Goal: Information Seeking & Learning: Learn about a topic

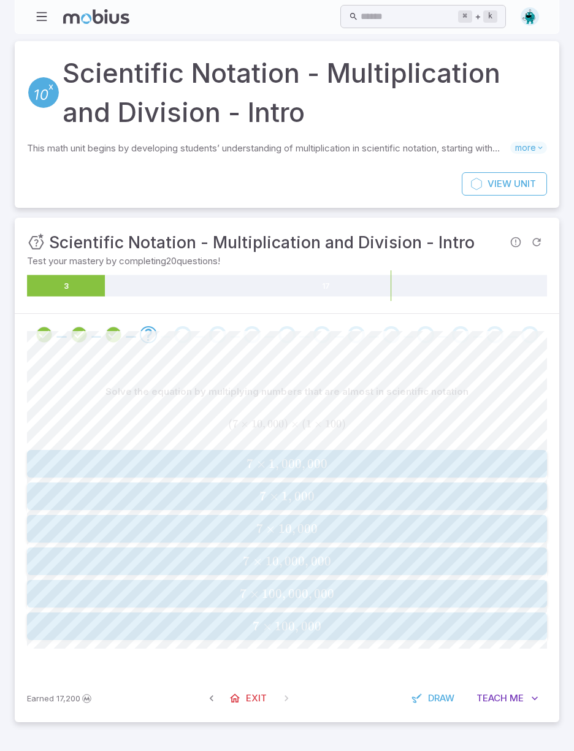
click at [259, 456] on span "×" at bounding box center [261, 463] width 10 height 15
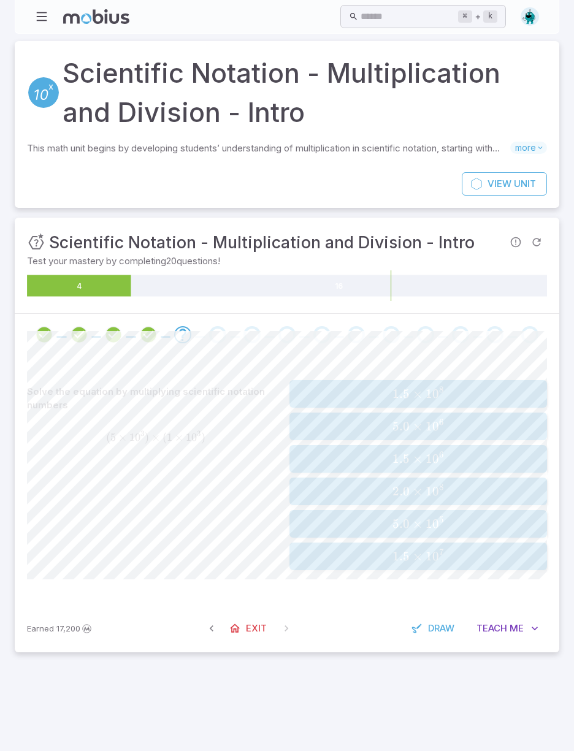
click at [467, 422] on span "5.0 × 1 0 6" at bounding box center [417, 426] width 249 height 15
click at [466, 551] on span "7.81 × 1 0 2" at bounding box center [417, 556] width 249 height 15
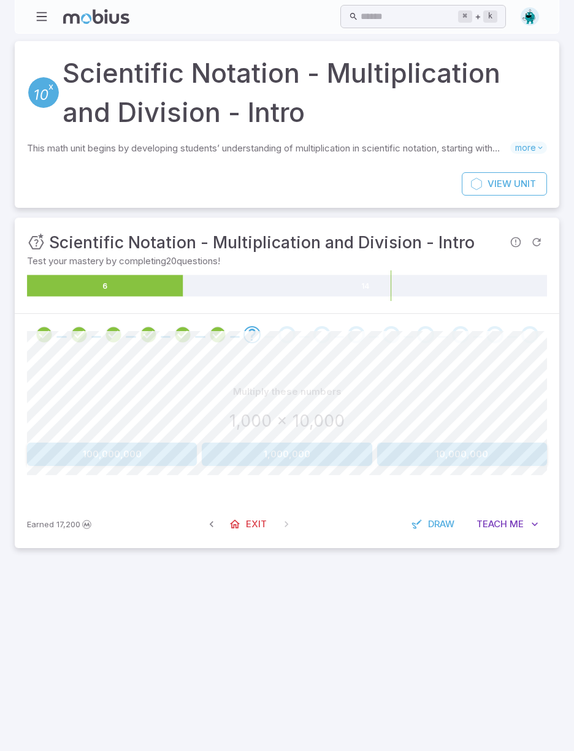
click at [471, 454] on button "10,000,000" at bounding box center [462, 454] width 170 height 23
click at [131, 455] on button "0.0001" at bounding box center [112, 454] width 170 height 23
click at [401, 456] on button "1,600" at bounding box center [392, 454] width 100 height 23
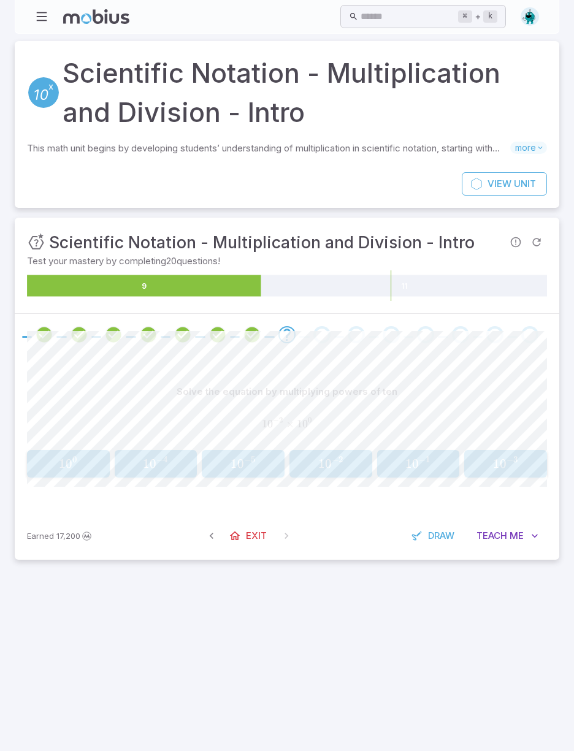
click at [343, 459] on span "− 2" at bounding box center [338, 461] width 12 height 11
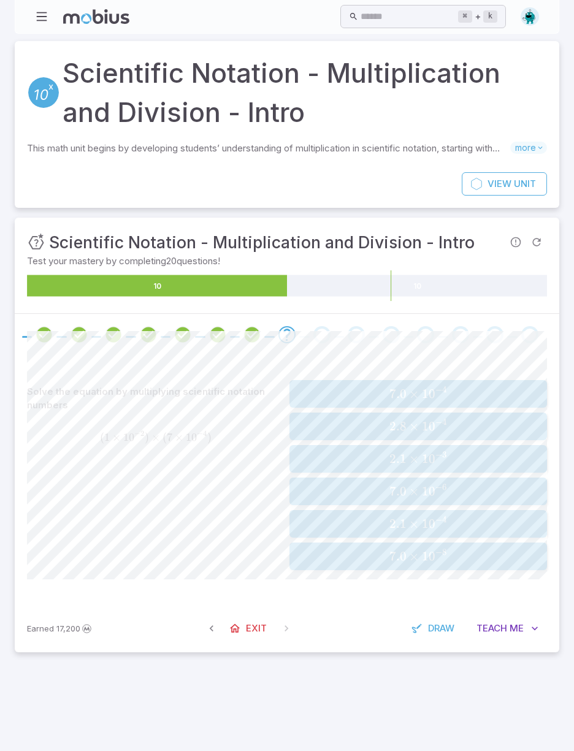
click at [231, 501] on div "Solve the equation by multiplying scientific notation numbers ( 1 × 1 0 − 2 ) ×…" at bounding box center [155, 475] width 257 height 190
click at [472, 492] on span "7.0 × 1 0 − 6" at bounding box center [417, 491] width 249 height 15
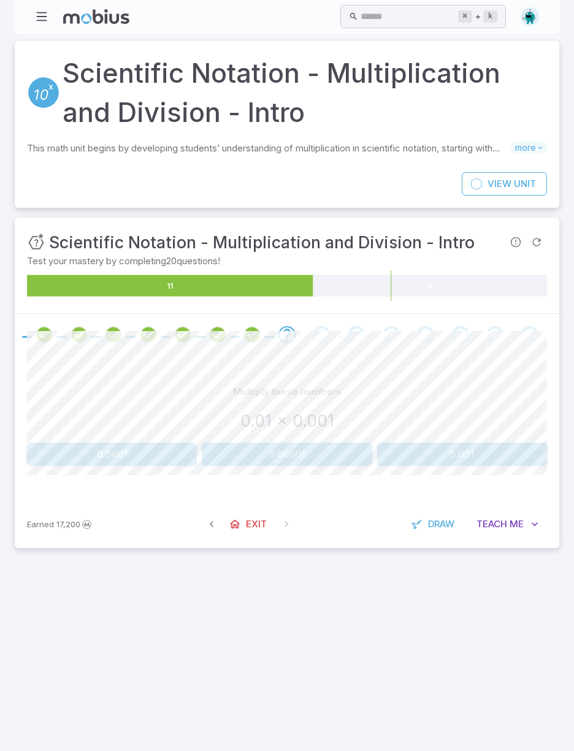
click at [294, 457] on button "0.00001" at bounding box center [287, 454] width 170 height 23
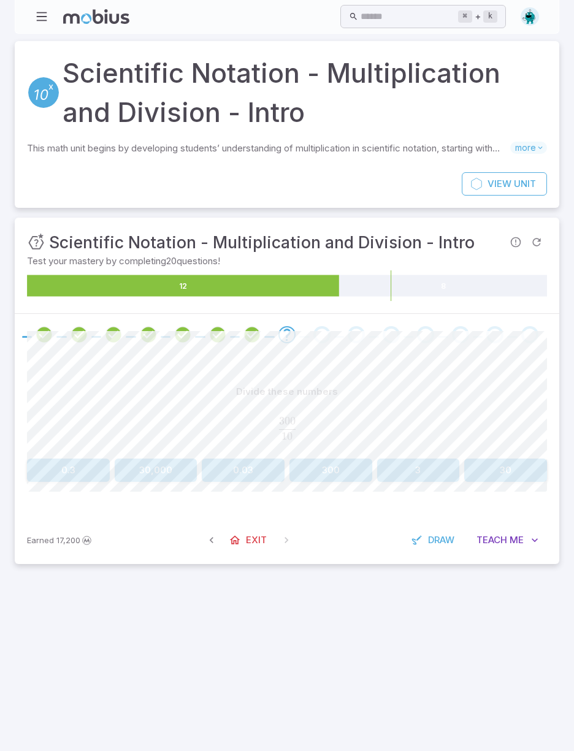
click at [508, 463] on button "30" at bounding box center [505, 469] width 83 height 23
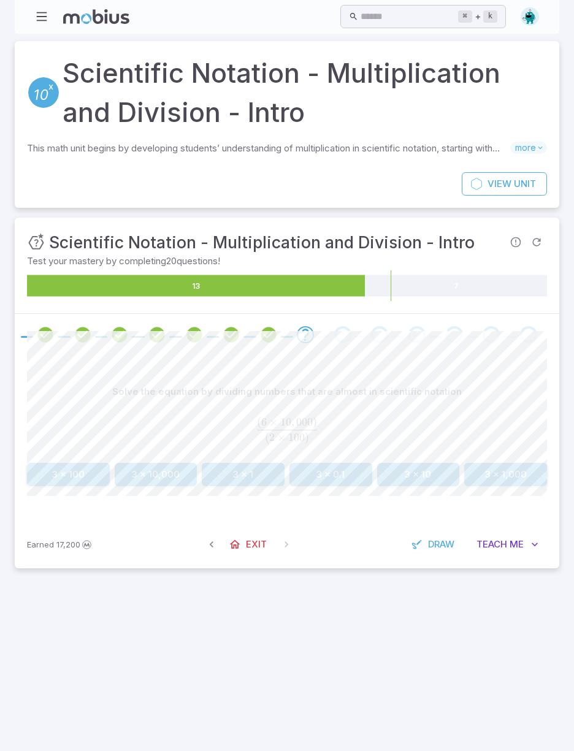
click at [428, 474] on button "3 x 10" at bounding box center [418, 474] width 83 height 23
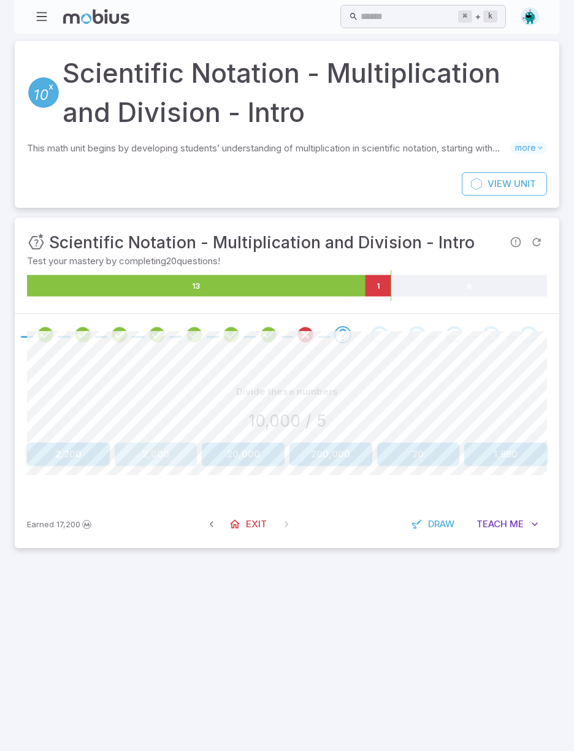
click at [146, 455] on button "2,000" at bounding box center [156, 454] width 83 height 23
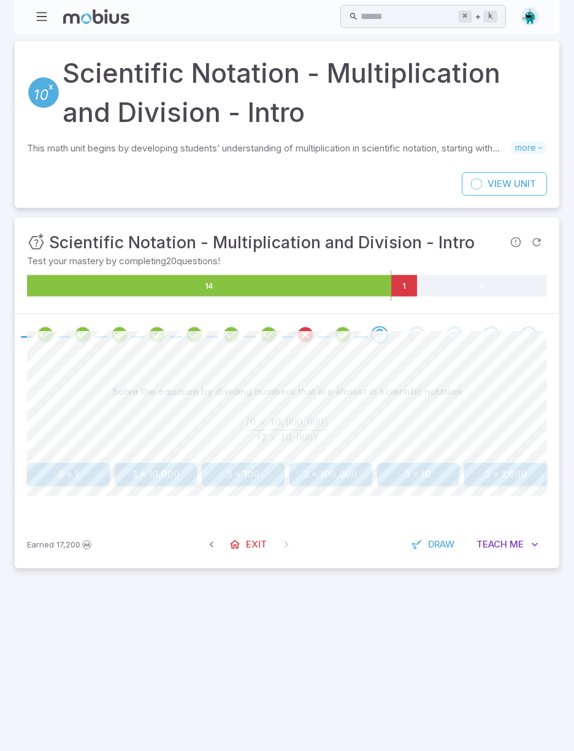
click at [505, 468] on button "3 x 1,000" at bounding box center [505, 474] width 83 height 23
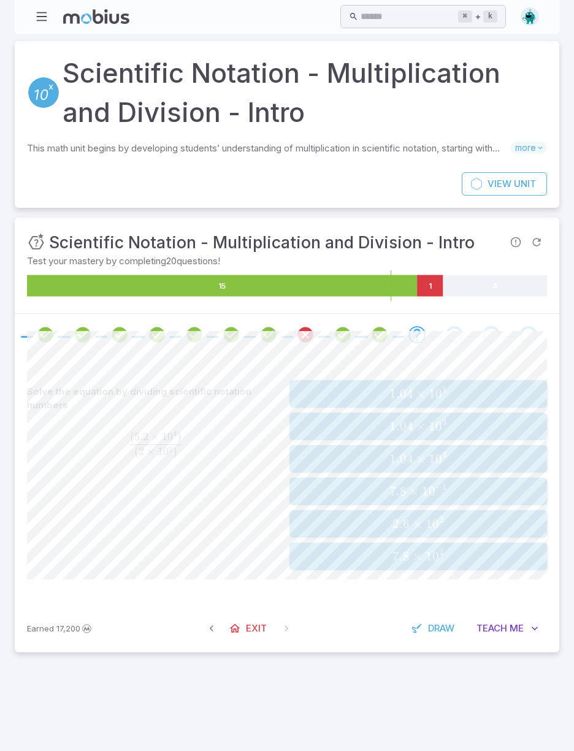
click at [506, 271] on icon "15 1 4" at bounding box center [287, 285] width 520 height 31
click at [482, 555] on span "7.8 × 1 0 2" at bounding box center [417, 556] width 249 height 15
click at [489, 424] on span "9 × 1 0 4" at bounding box center [417, 426] width 249 height 15
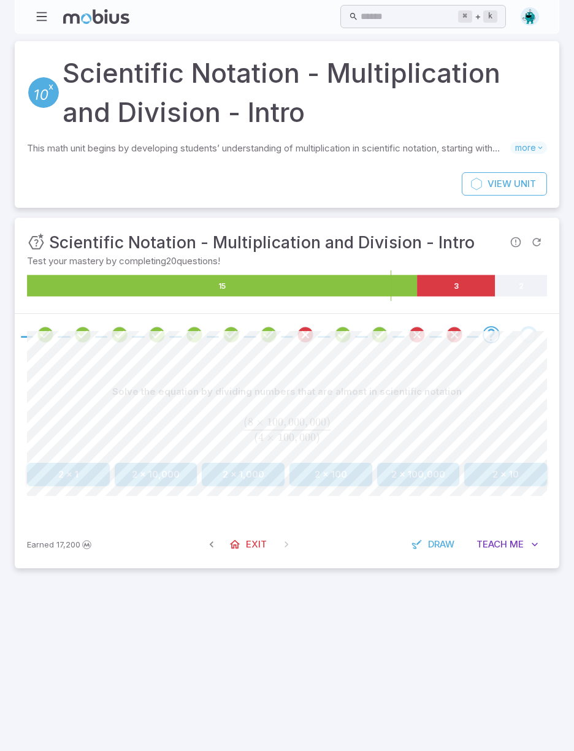
click at [498, 389] on div "Solve the equation by dividing numbers that are almost in scientific notation" at bounding box center [287, 391] width 520 height 23
click at [234, 466] on button "2 x 1,000" at bounding box center [243, 474] width 83 height 23
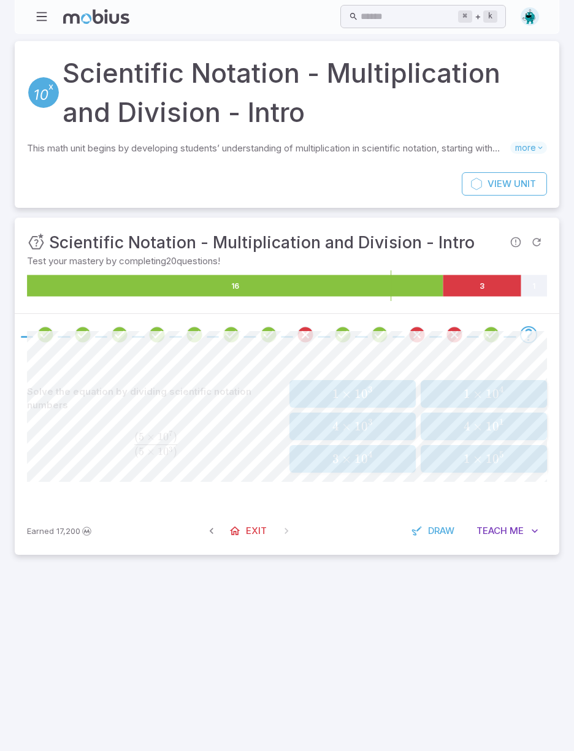
click at [467, 388] on span "1" at bounding box center [466, 393] width 7 height 15
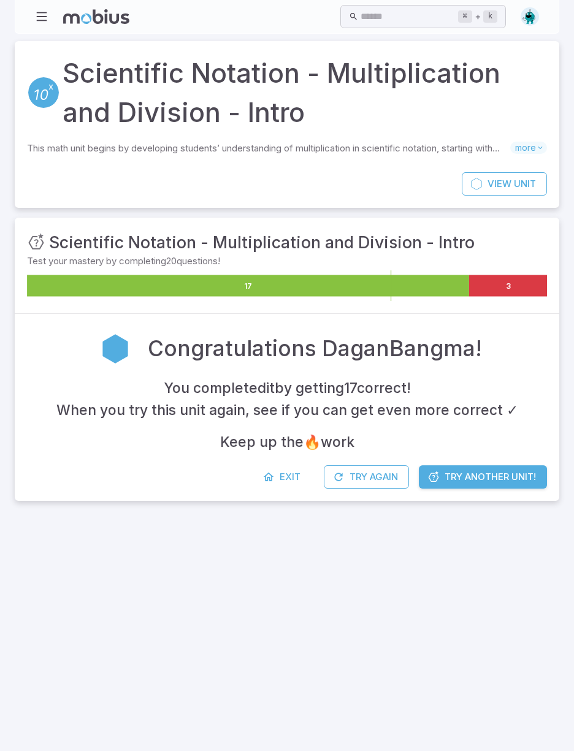
click at [514, 474] on span "Try Another Unit!" at bounding box center [489, 476] width 91 height 13
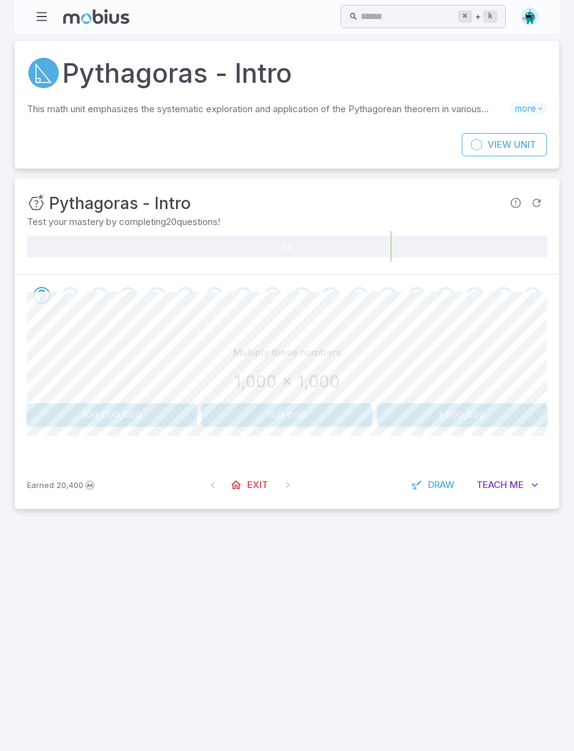
click at [506, 412] on button "1,000,000" at bounding box center [462, 414] width 170 height 23
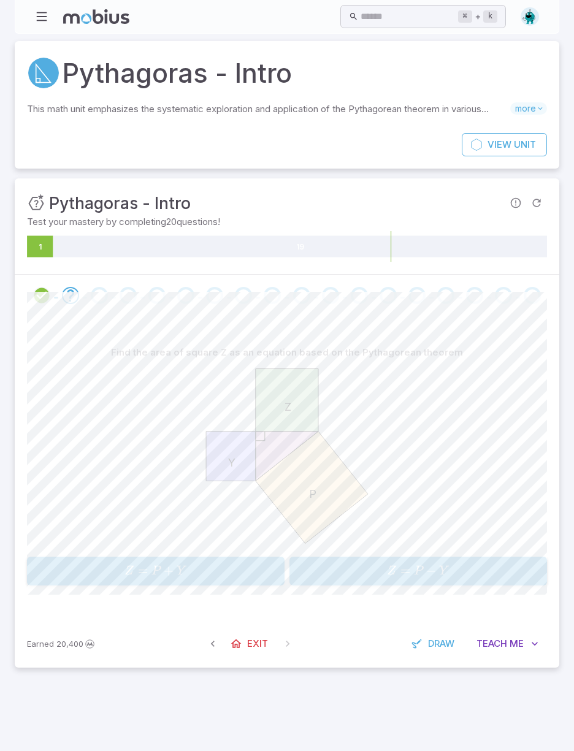
click at [349, 565] on span "Z = P − Y" at bounding box center [417, 571] width 249 height 17
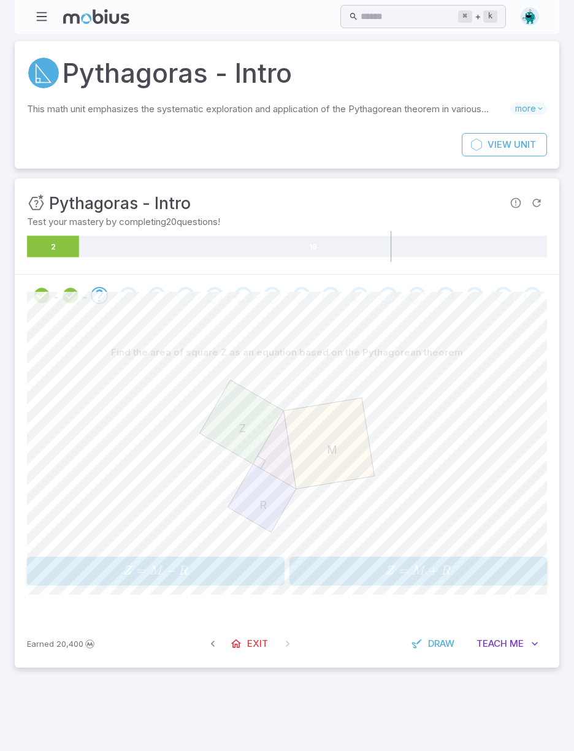
click at [154, 567] on span "M" at bounding box center [156, 571] width 12 height 12
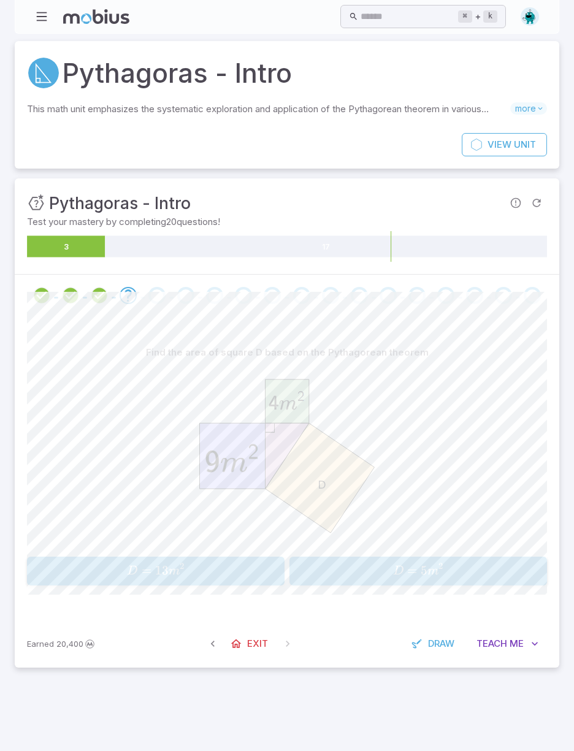
click at [335, 576] on span "D = 5 m 2" at bounding box center [417, 571] width 249 height 17
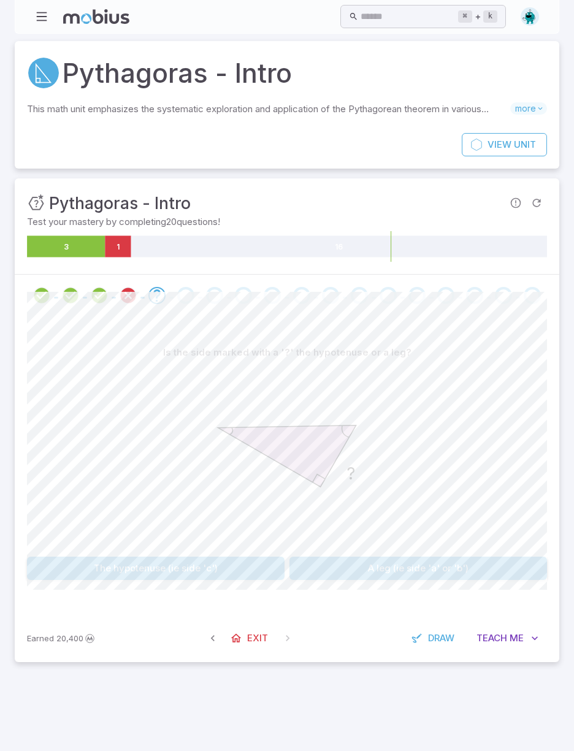
click at [336, 572] on button "A leg (ie side 'a' or 'b')" at bounding box center [417, 568] width 257 height 23
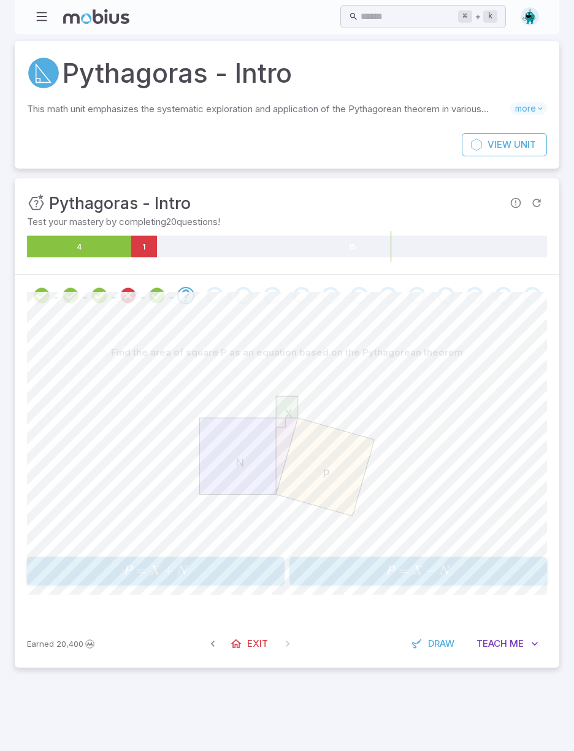
click at [344, 575] on span "P = X − N" at bounding box center [417, 571] width 249 height 17
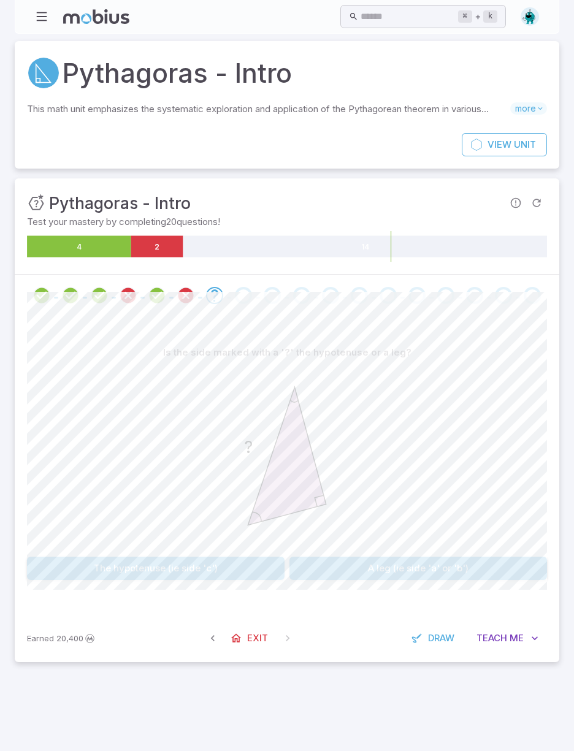
click at [117, 562] on button "The hypotenuse (ie side 'c')" at bounding box center [155, 568] width 257 height 23
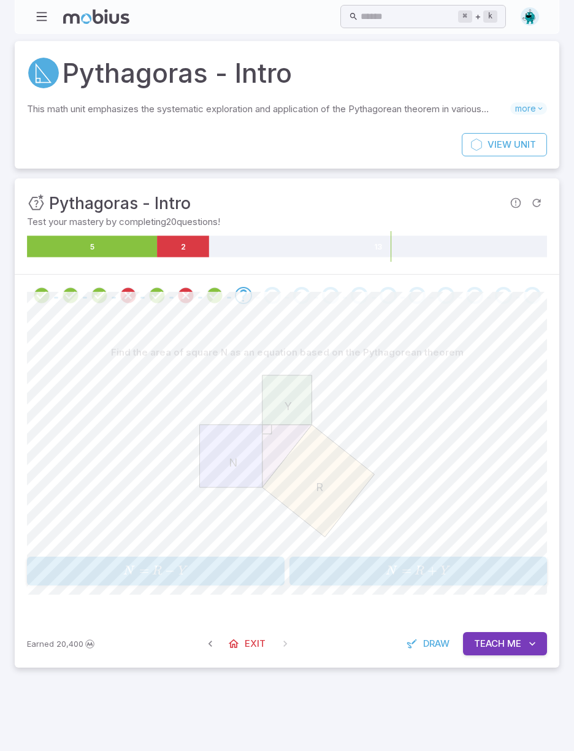
click at [125, 565] on span "N" at bounding box center [128, 571] width 10 height 12
click at [140, 569] on span "M =" at bounding box center [141, 571] width 31 height 17
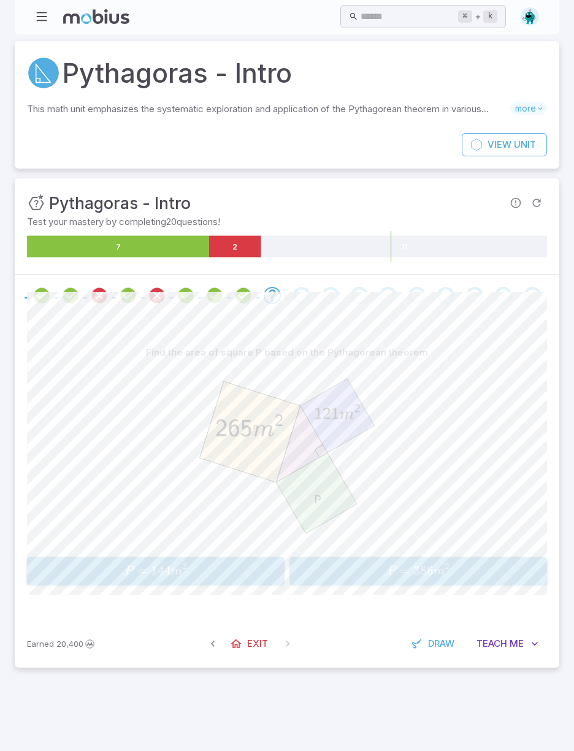
click at [142, 566] on span "=" at bounding box center [142, 570] width 10 height 15
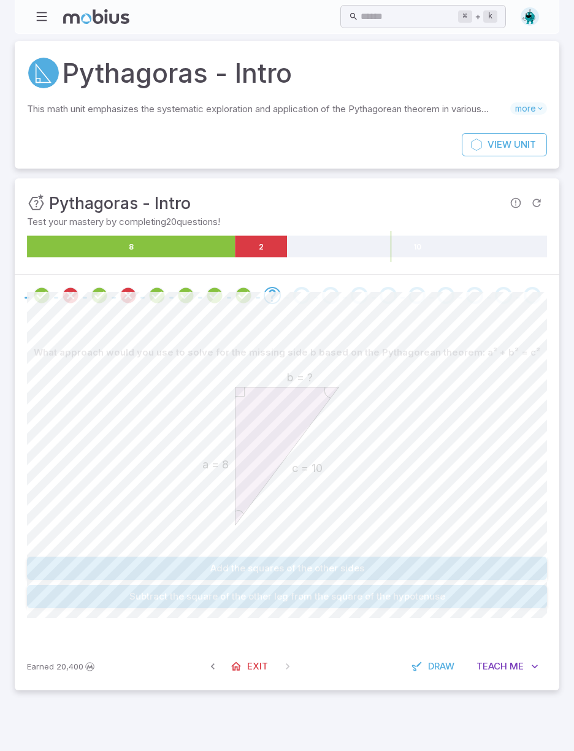
click at [159, 598] on button "Subtract the square of the other leg from the square of the hypotenuse" at bounding box center [287, 596] width 520 height 23
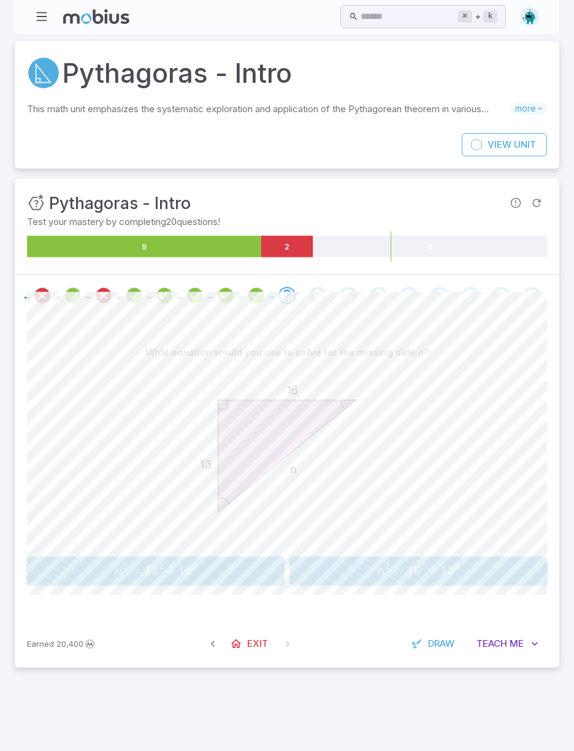
click at [142, 565] on span "n 2 =" at bounding box center [130, 571] width 30 height 17
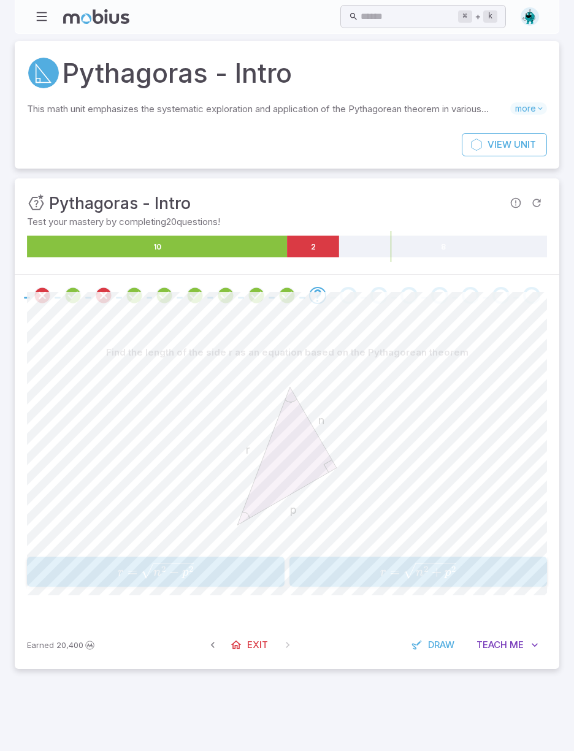
click at [345, 568] on span "r = n 2 + p 2 ​" at bounding box center [417, 572] width 249 height 18
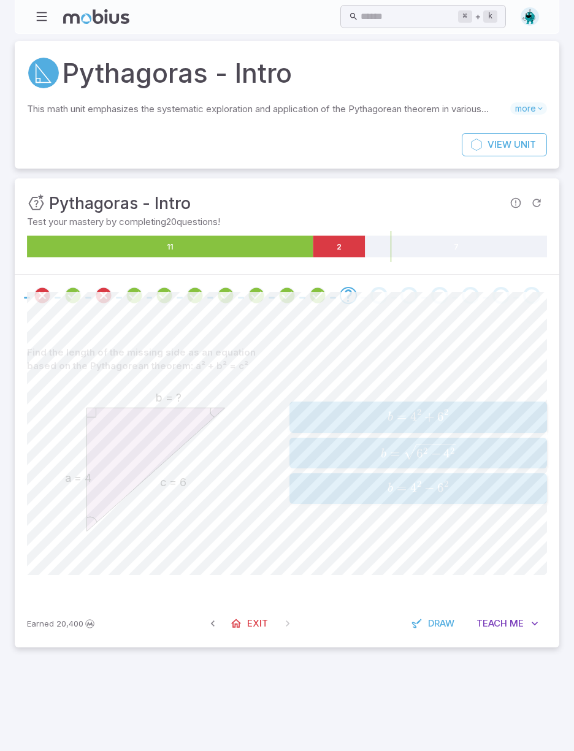
click at [368, 488] on span "b = 4 2 − 6 2" at bounding box center [417, 488] width 249 height 17
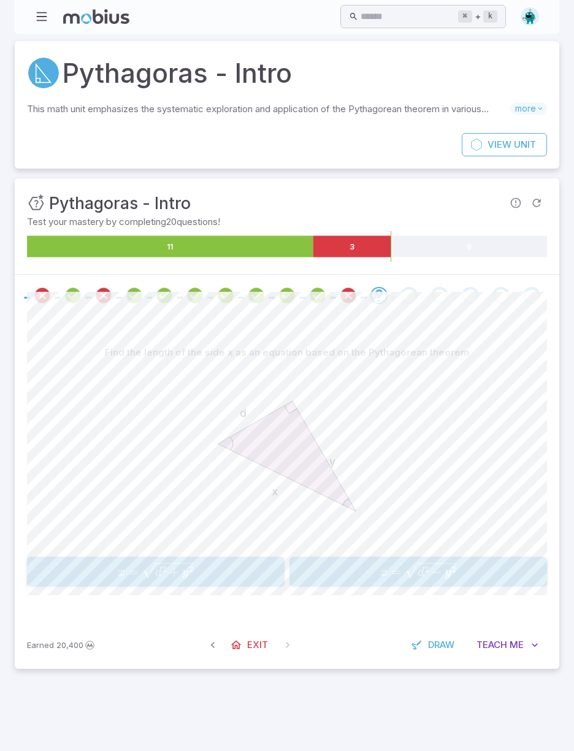
click at [148, 571] on icon "button" at bounding box center [167, 570] width 51 height 17
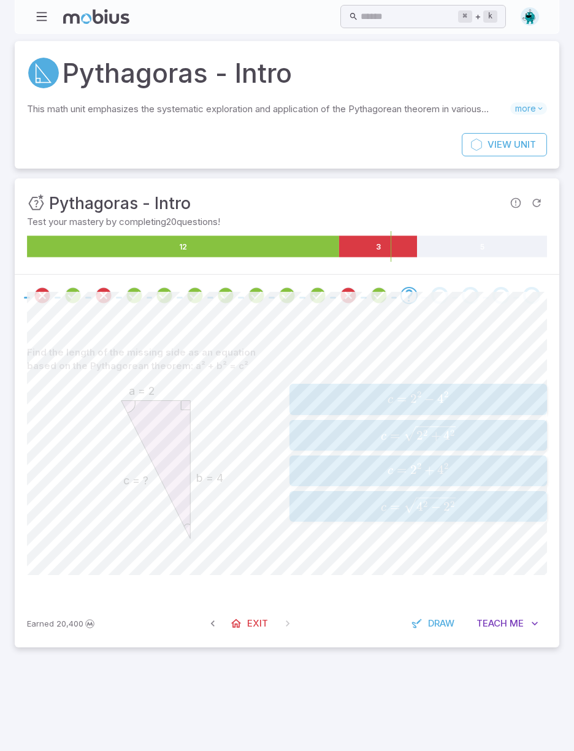
click at [368, 435] on span "c = 2 2 + 4 2 ​" at bounding box center [417, 434] width 249 height 19
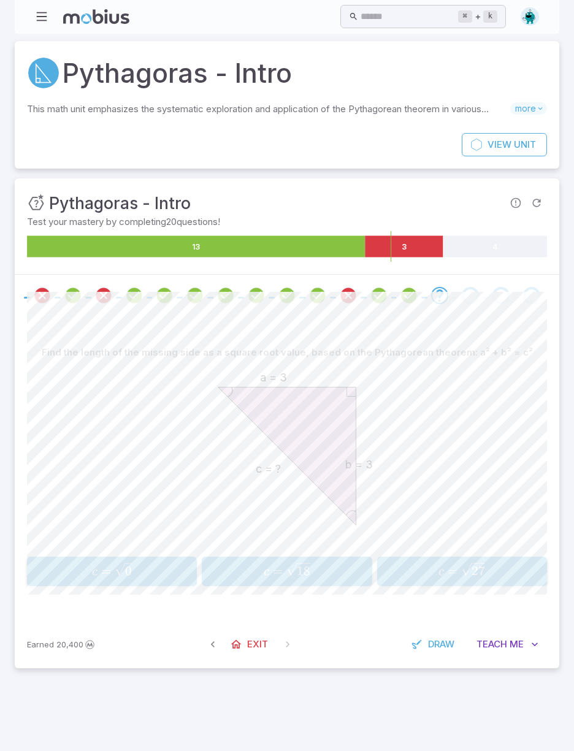
click at [256, 574] on span "c = 18 ​" at bounding box center [287, 571] width 162 height 17
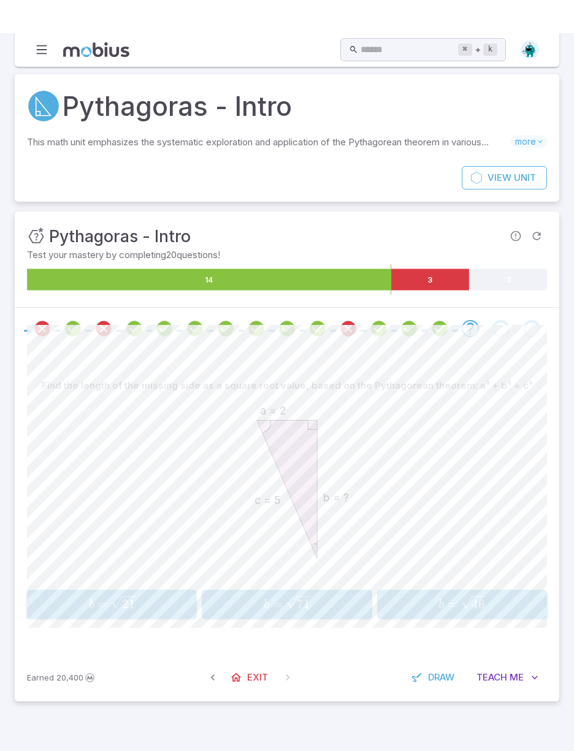
scroll to position [1, 0]
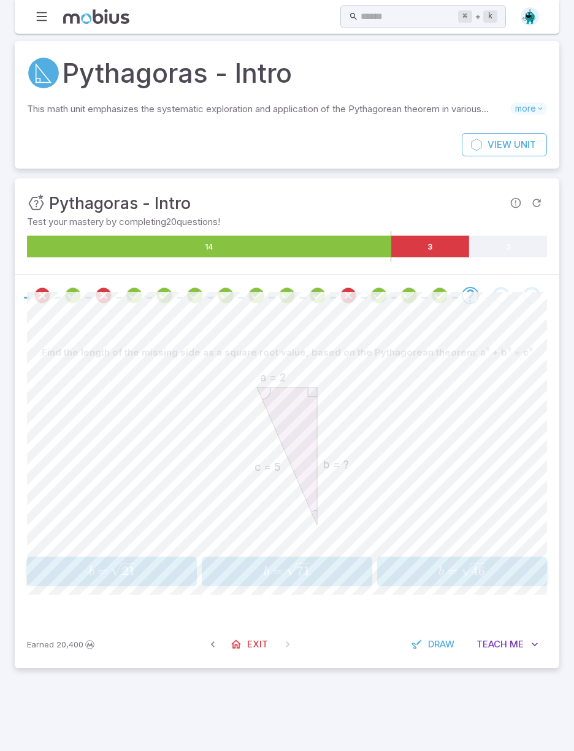
click at [91, 568] on span "b" at bounding box center [92, 572] width 6 height 12
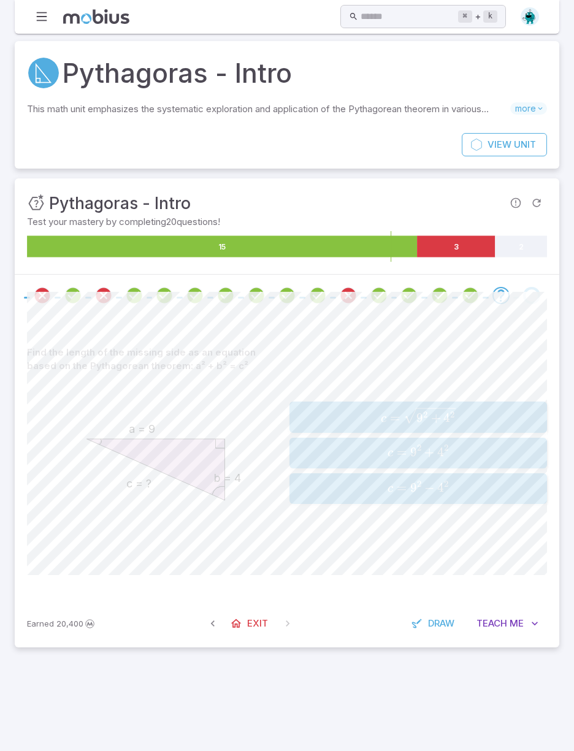
click at [366, 414] on span "c = 9 2 + 4 2 ​" at bounding box center [417, 417] width 249 height 19
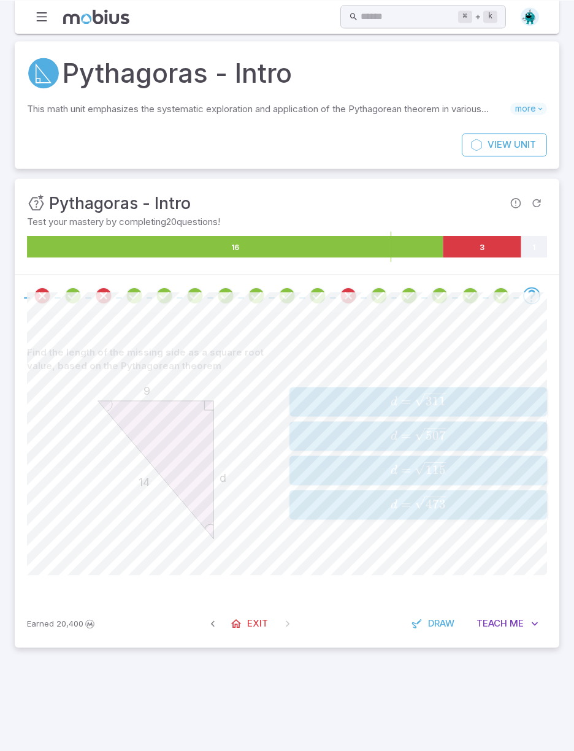
scroll to position [0, 0]
click at [346, 466] on span "d = 115 ​" at bounding box center [417, 470] width 249 height 17
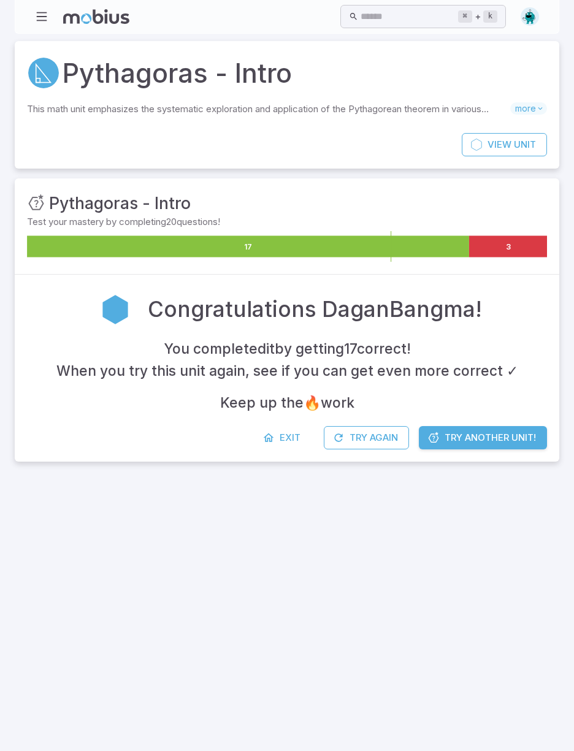
click at [450, 438] on span "Try Another Unit!" at bounding box center [489, 437] width 91 height 13
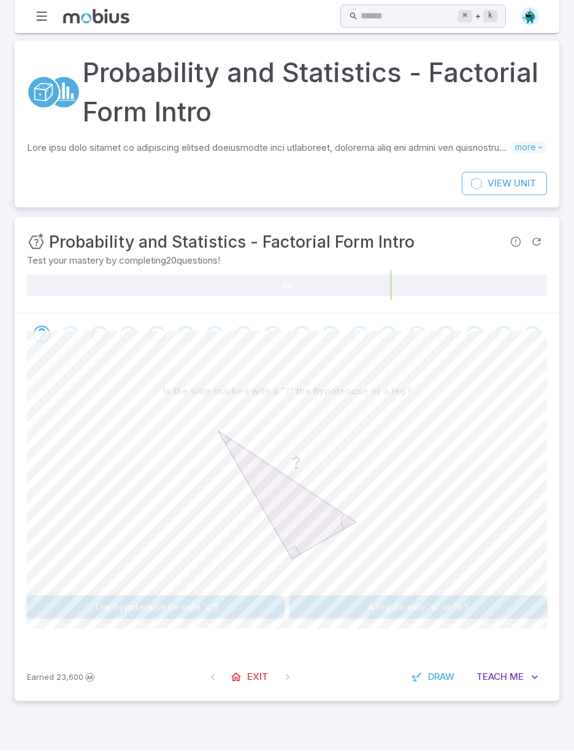
scroll to position [17, 0]
click at [165, 596] on button "The hypotenuse (ie side 'c')" at bounding box center [155, 607] width 257 height 23
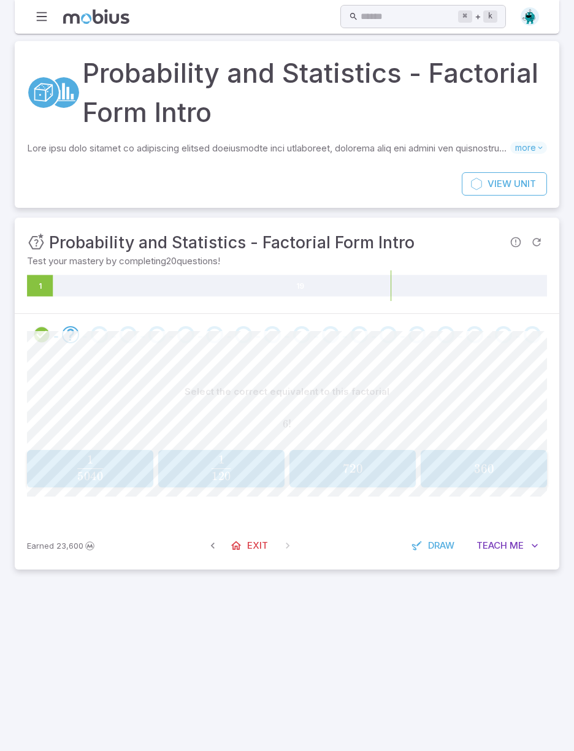
click at [518, 539] on span "Me" at bounding box center [516, 545] width 14 height 13
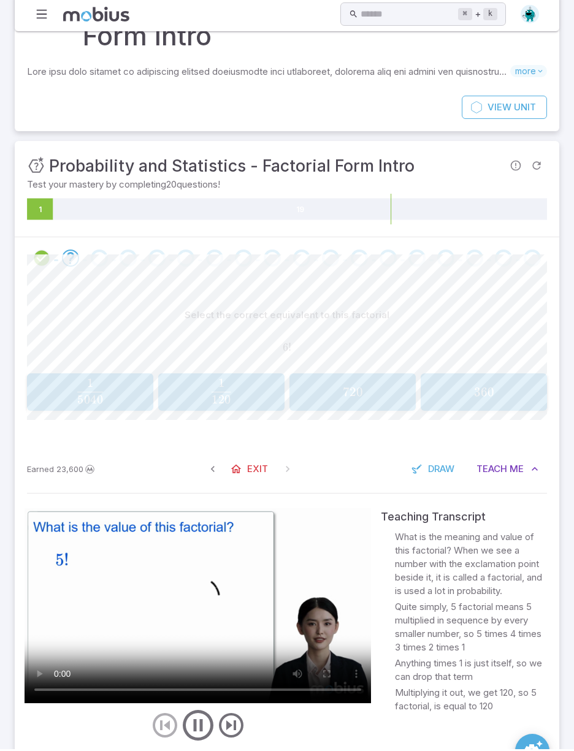
scroll to position [74, 0]
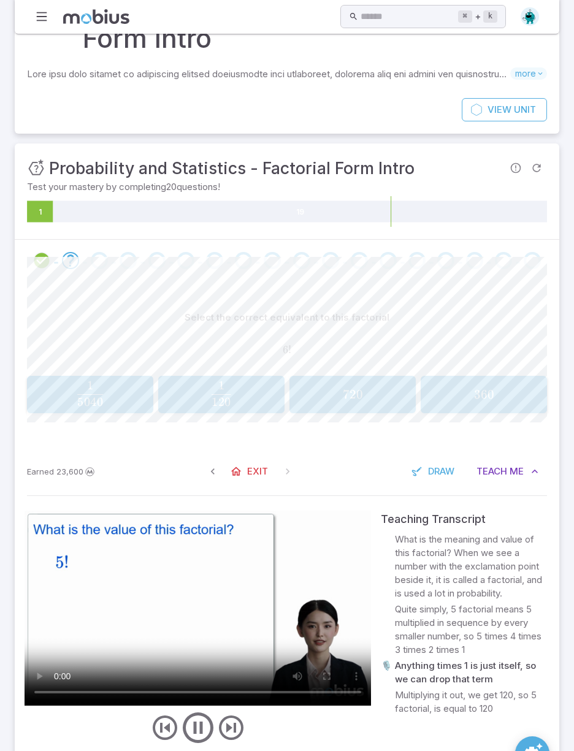
click at [196, 721] on icon "play/pause/restart" at bounding box center [198, 727] width 37 height 37
click at [338, 402] on div "720 720 720" at bounding box center [352, 395] width 118 height 28
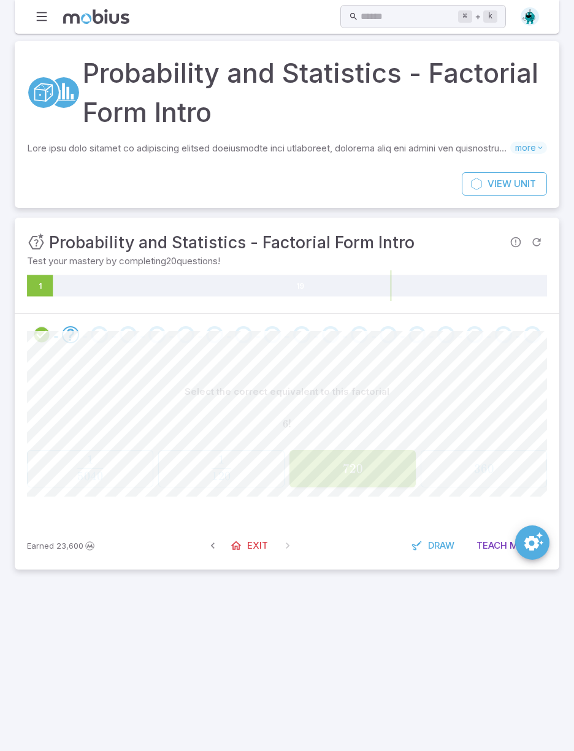
scroll to position [0, 0]
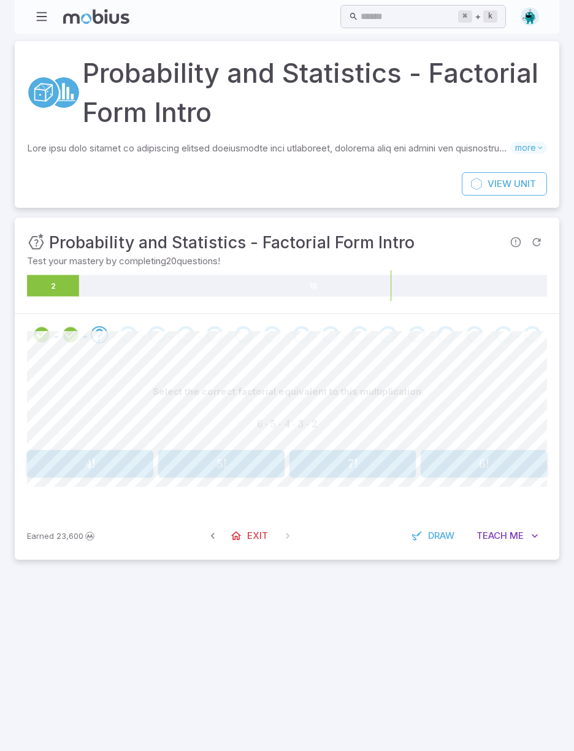
click at [455, 474] on button "6 ! 6! 6 !" at bounding box center [483, 464] width 126 height 28
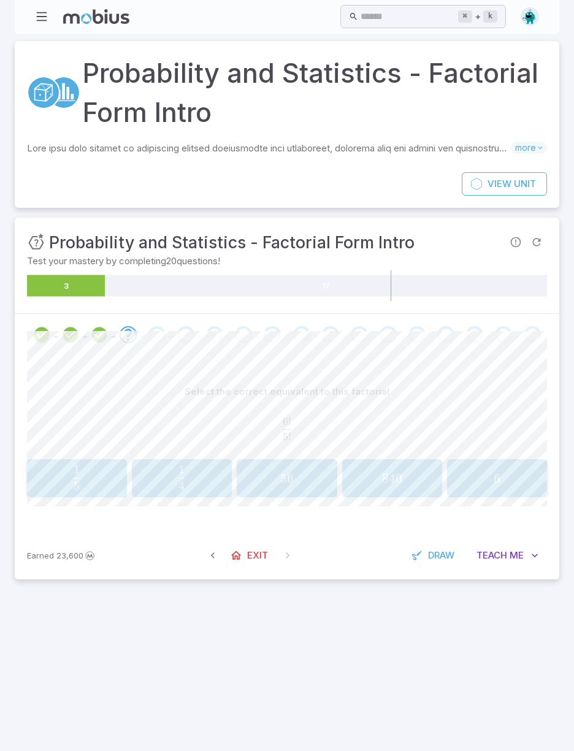
click at [506, 549] on span "Teach" at bounding box center [491, 555] width 31 height 13
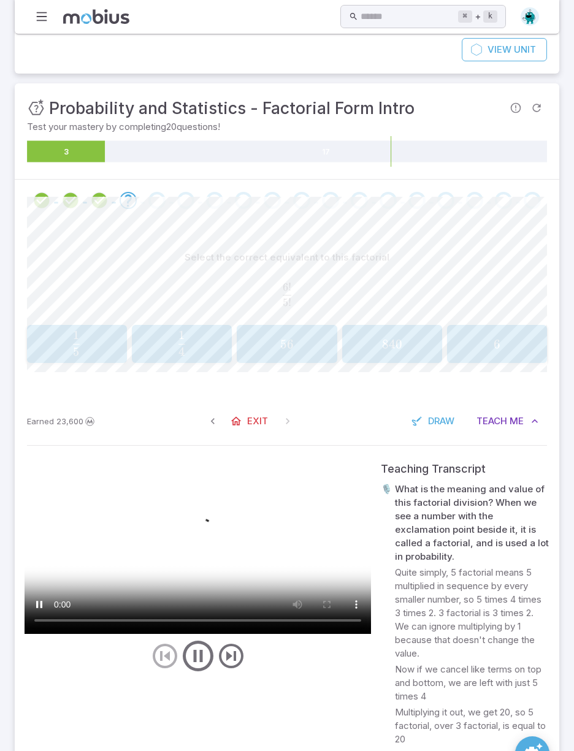
scroll to position [134, 0]
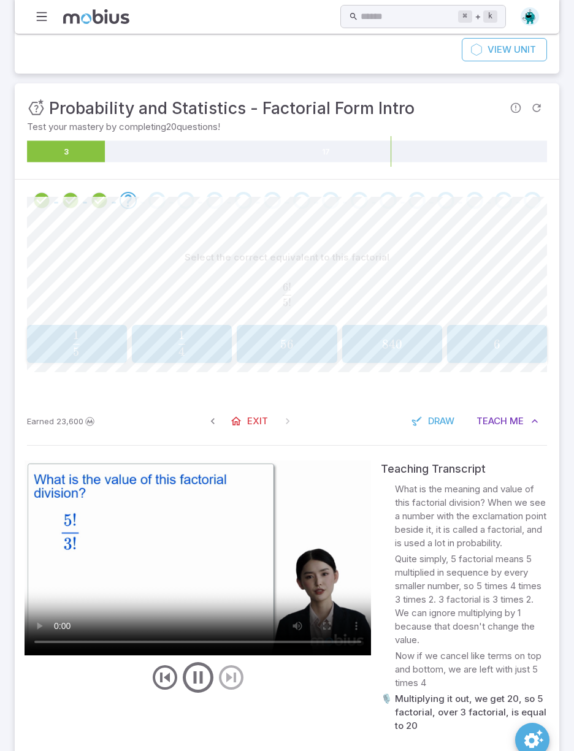
click at [195, 674] on icon "play/pause/restart" at bounding box center [198, 677] width 37 height 37
click at [505, 351] on div "6 6 6" at bounding box center [497, 344] width 92 height 28
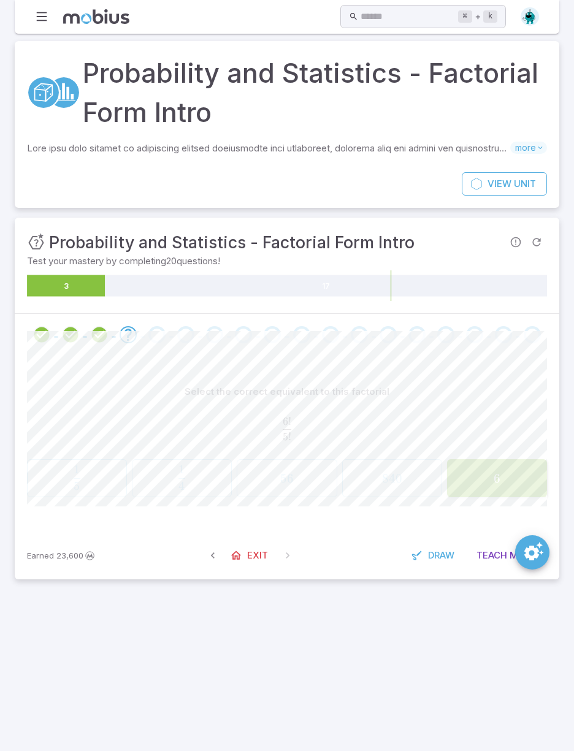
scroll to position [0, 0]
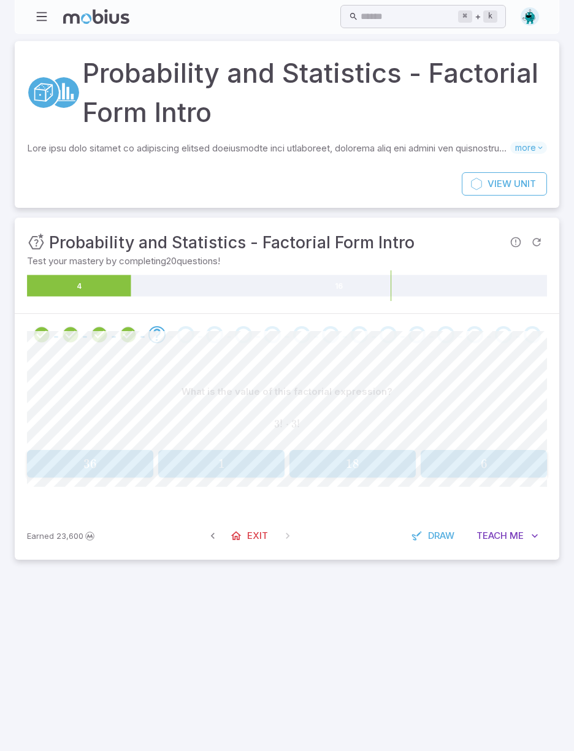
click at [127, 457] on span "36" at bounding box center [90, 463] width 118 height 15
click at [514, 540] on span "Me" at bounding box center [516, 535] width 14 height 13
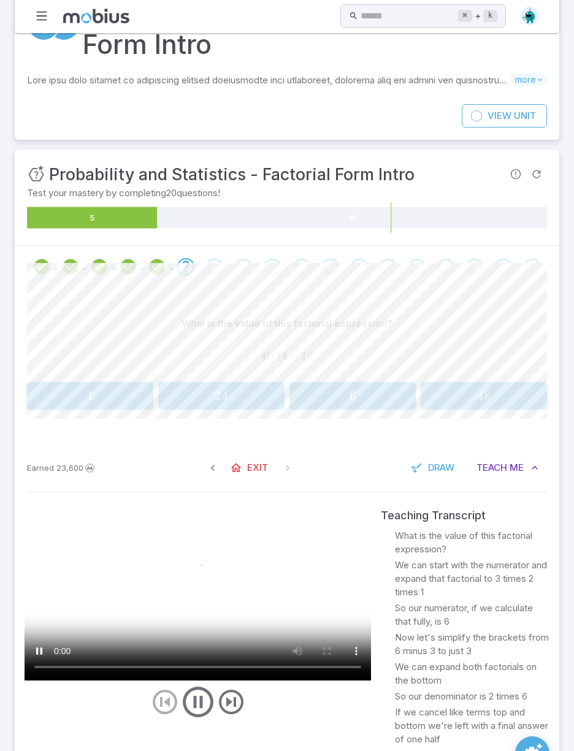
scroll to position [67, 0]
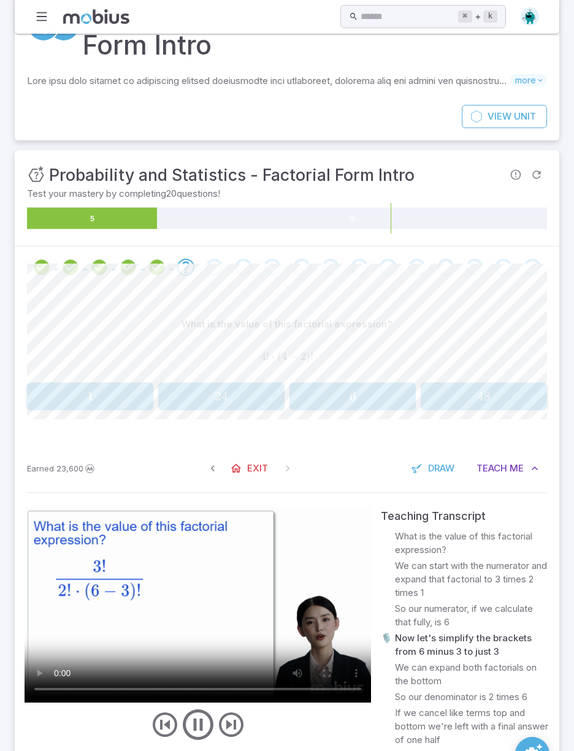
click at [203, 727] on icon "play/pause/restart" at bounding box center [198, 724] width 37 height 37
click at [505, 382] on button "48 48 48" at bounding box center [483, 396] width 126 height 28
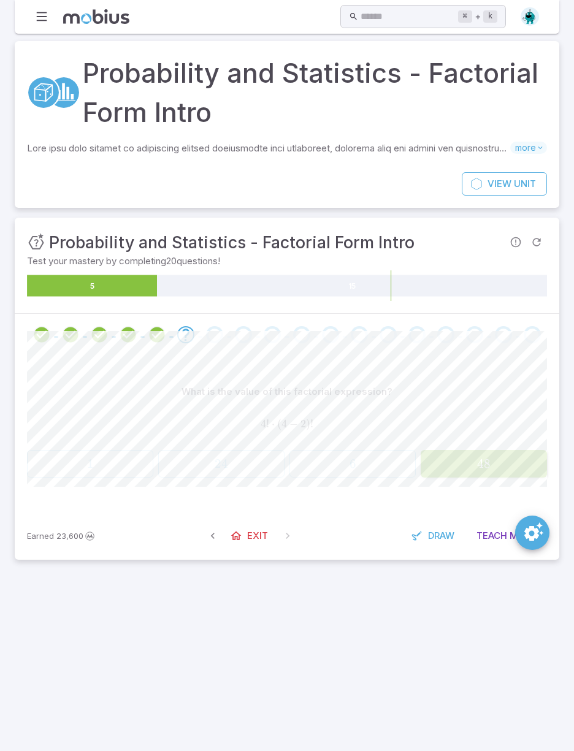
scroll to position [0, 0]
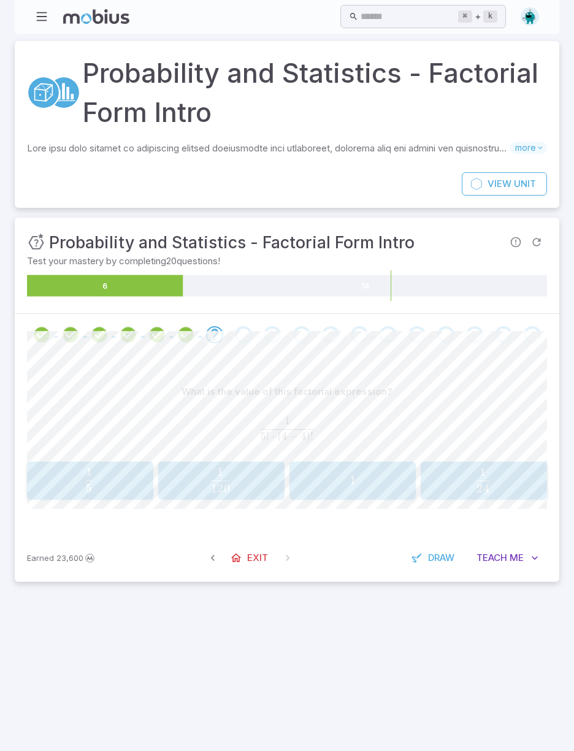
click at [215, 484] on span "button" at bounding box center [221, 488] width 20 height 9
click at [459, 666] on div at bounding box center [287, 674] width 574 height 151
click at [527, 552] on button "Teach Me" at bounding box center [507, 558] width 79 height 23
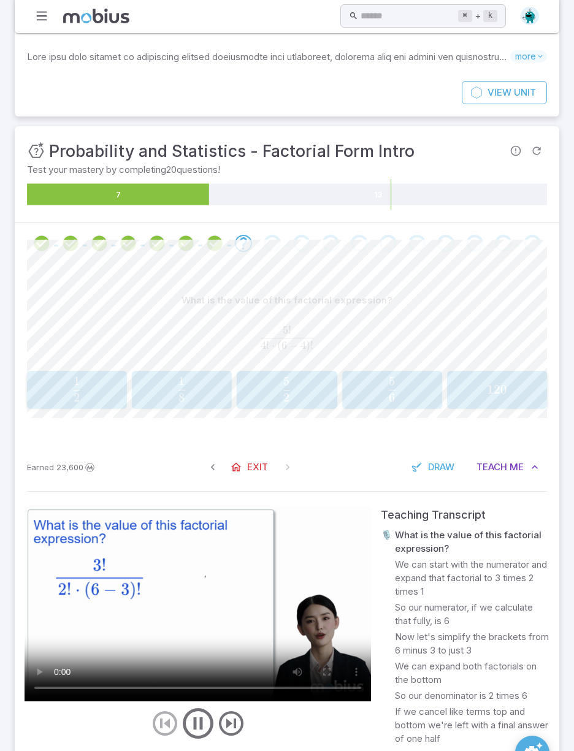
scroll to position [91, 0]
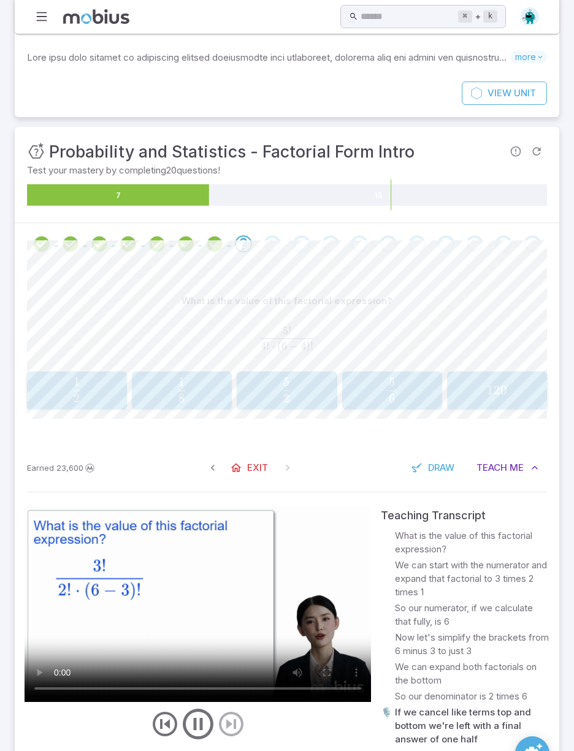
click at [203, 721] on icon "play/pause/restart" at bounding box center [198, 723] width 37 height 37
click at [190, 607] on video at bounding box center [198, 604] width 346 height 195
click at [198, 611] on video at bounding box center [198, 604] width 346 height 195
click at [192, 615] on video at bounding box center [198, 604] width 346 height 195
click at [188, 607] on video at bounding box center [198, 604] width 346 height 195
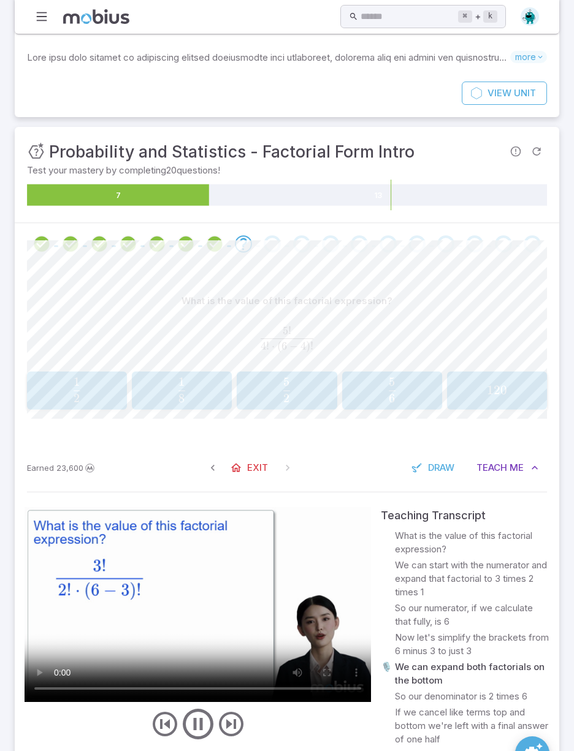
click at [174, 584] on video at bounding box center [198, 604] width 346 height 195
click at [199, 604] on video at bounding box center [198, 604] width 346 height 195
click at [306, 388] on span "2 5 ​" at bounding box center [286, 390] width 85 height 25
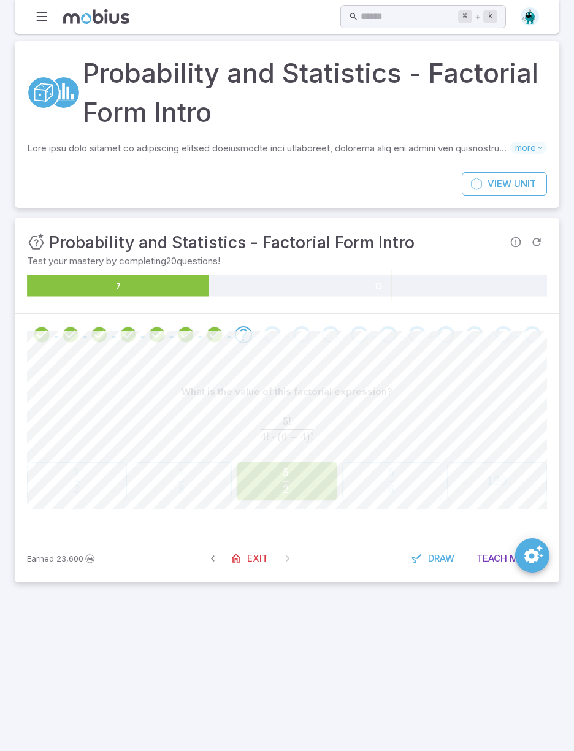
scroll to position [0, 0]
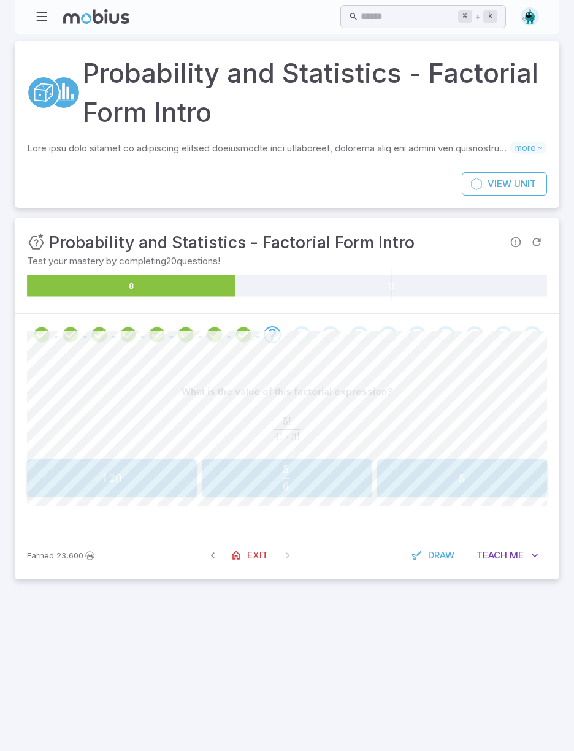
click at [332, 466] on span "6 5 ​" at bounding box center [286, 477] width 150 height 25
click at [515, 552] on span "Me" at bounding box center [516, 558] width 14 height 13
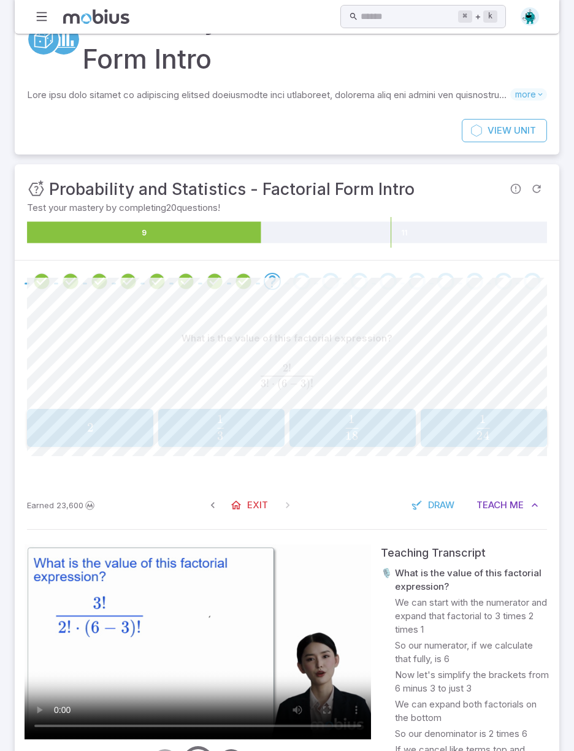
scroll to position [53, 0]
click at [204, 631] on video at bounding box center [198, 641] width 346 height 195
click at [202, 630] on video at bounding box center [198, 641] width 346 height 195
click at [74, 426] on span "2" at bounding box center [90, 427] width 118 height 15
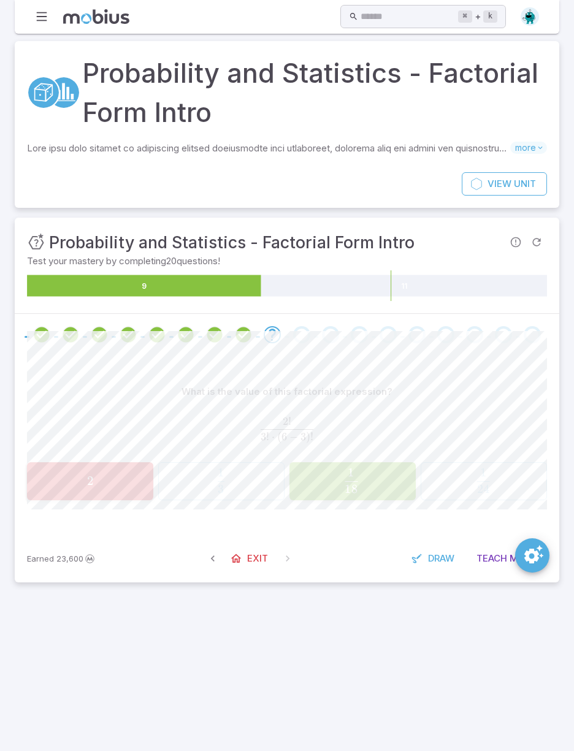
scroll to position [0, 0]
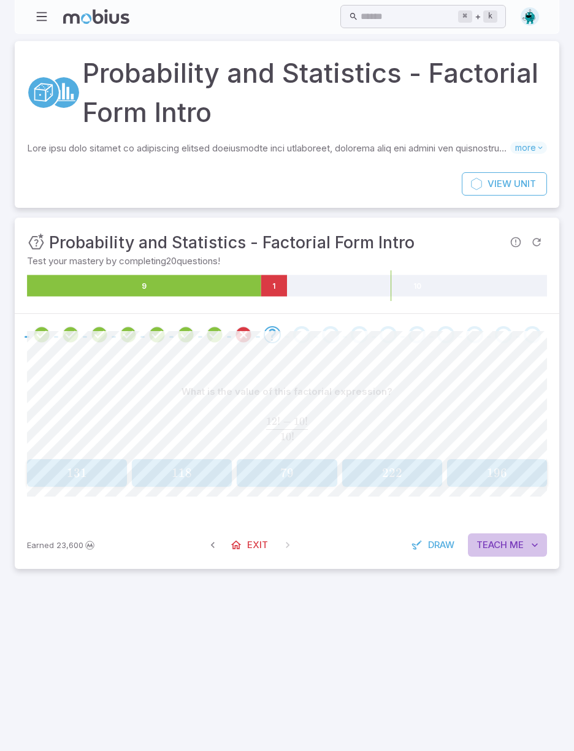
click at [499, 539] on span "Teach" at bounding box center [491, 544] width 31 height 13
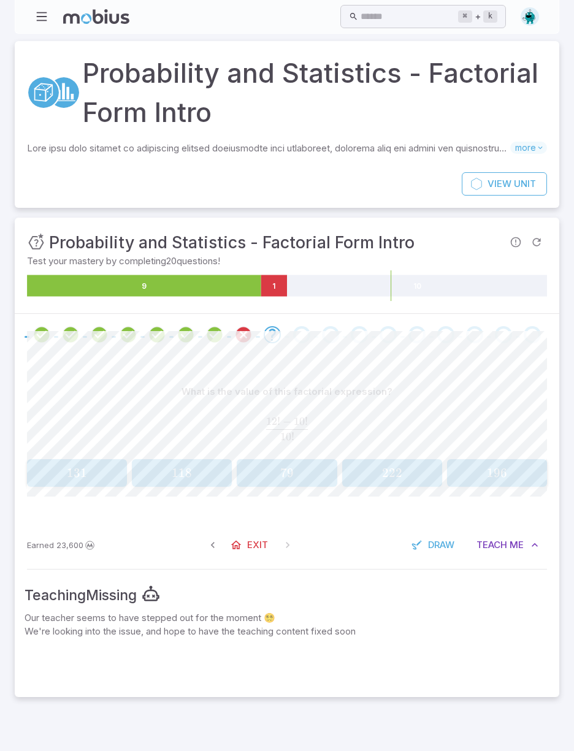
click at [514, 542] on span "Me" at bounding box center [516, 544] width 14 height 13
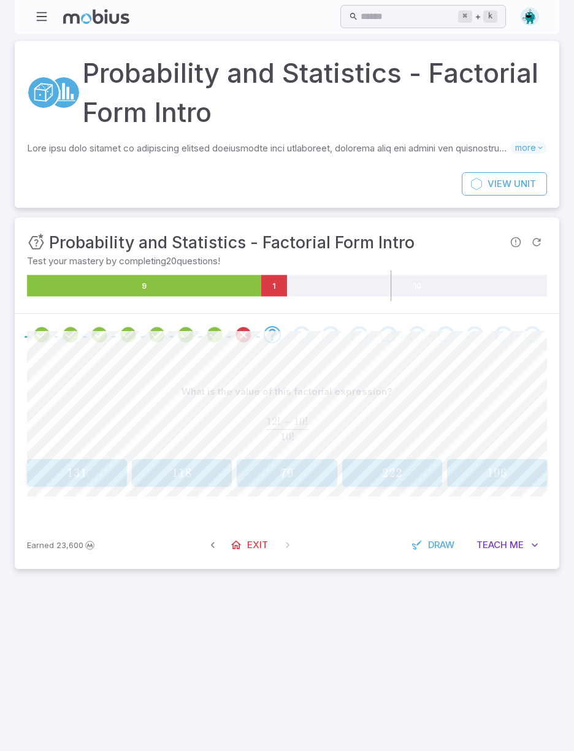
click at [503, 539] on span "Teach" at bounding box center [491, 544] width 31 height 13
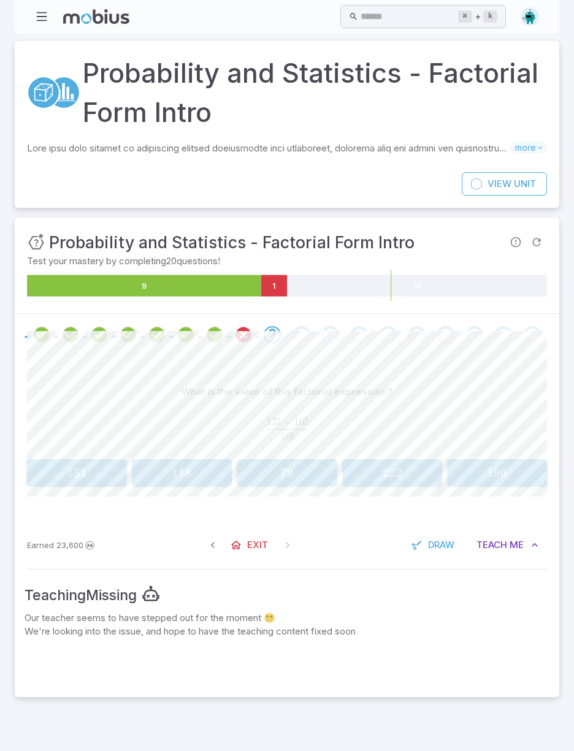
click at [503, 542] on span "Teach" at bounding box center [491, 544] width 31 height 13
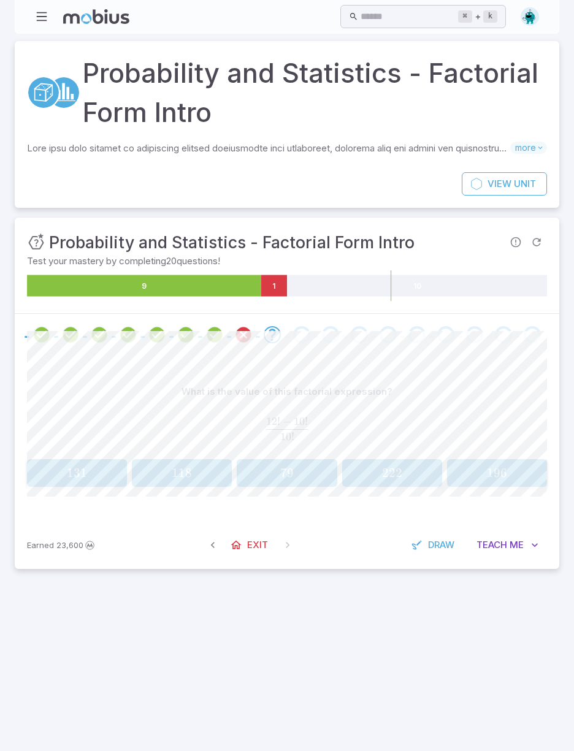
click at [392, 474] on span "222" at bounding box center [392, 472] width 20 height 15
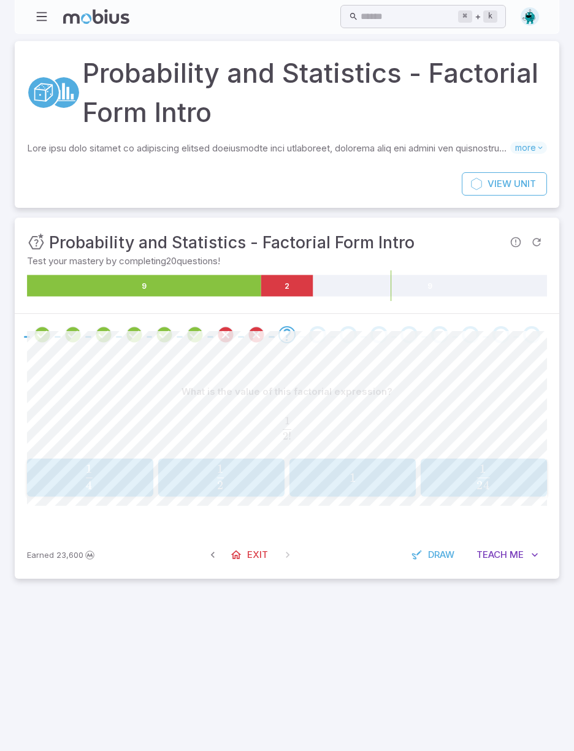
click at [213, 478] on span "2 1 ​" at bounding box center [220, 477] width 110 height 25
click at [276, 488] on div "1 48 \frac{1}{48} 48 1 ​" at bounding box center [287, 477] width 92 height 28
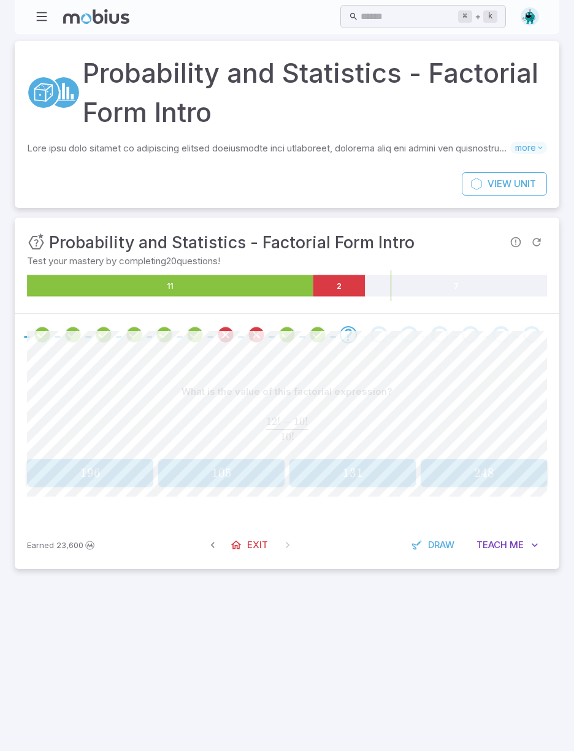
click at [348, 476] on span "131" at bounding box center [353, 472] width 20 height 15
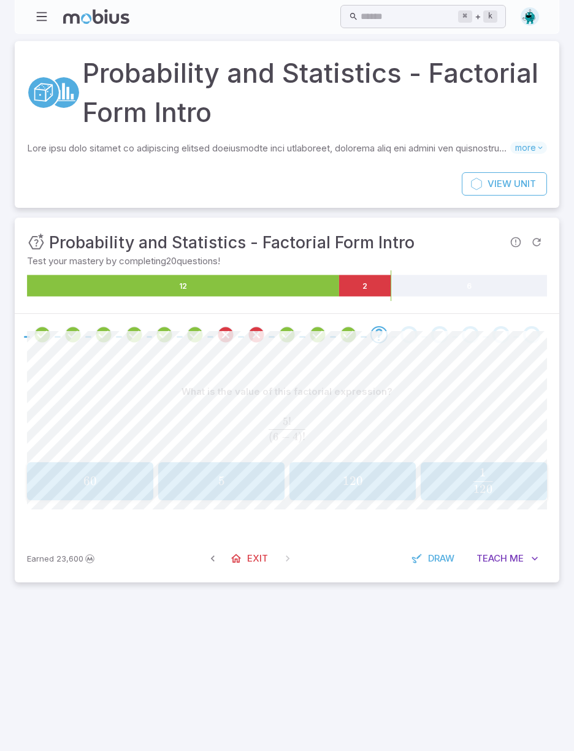
click at [83, 474] on span "60" at bounding box center [90, 480] width 118 height 15
click at [137, 416] on div "5 ! 4 ! ⋅ ( 5 − 2 ) ! \frac{5!}{4! \cdot (5 - 2)!} 4 ! ⋅ ( 5 − 2 )! 5 ! ​" at bounding box center [287, 430] width 520 height 44
click at [439, 349] on div at bounding box center [287, 335] width 544 height 42
click at [191, 471] on span "6 5 ​" at bounding box center [220, 480] width 110 height 25
click at [348, 468] on span "120 1" at bounding box center [352, 476] width 20 height 17
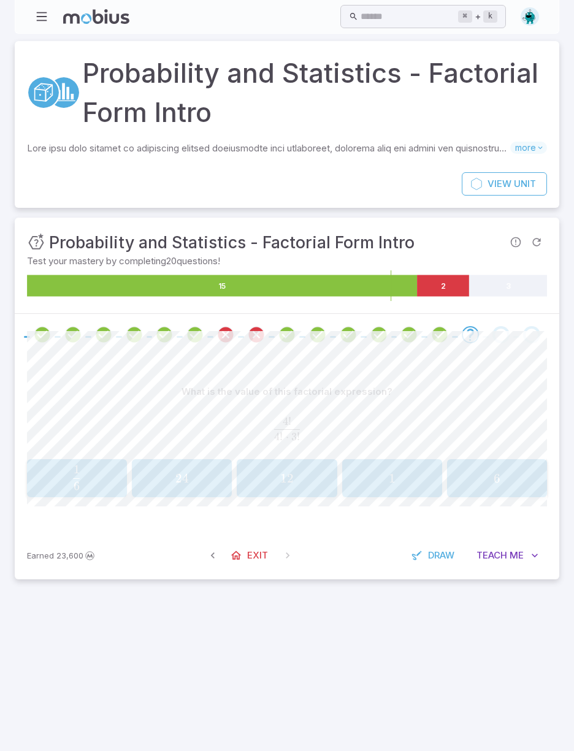
click at [168, 409] on div "4 ! 4 ! ⋅ 3 ! \frac{4!}{4! \cdot 3!} 4 ! ⋅ 3 ! 4 ! ​" at bounding box center [287, 428] width 520 height 41
click at [62, 475] on span "6 1 ​" at bounding box center [77, 477] width 86 height 25
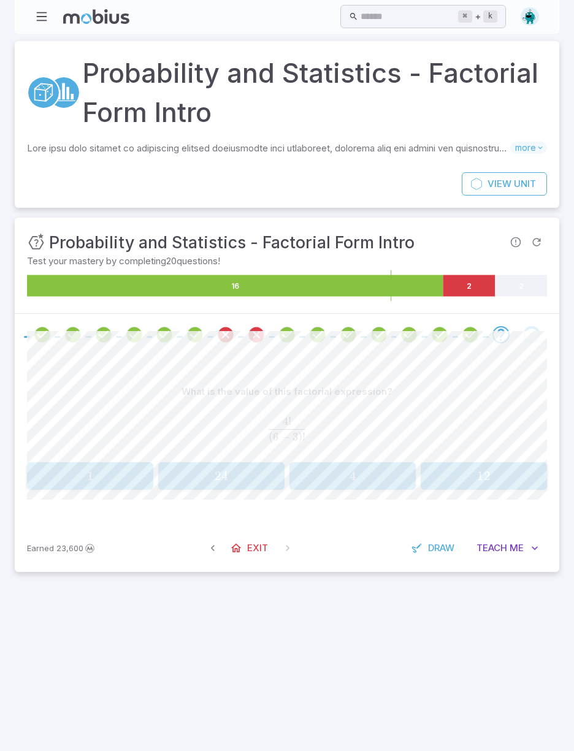
click at [330, 468] on span "4" at bounding box center [352, 475] width 118 height 15
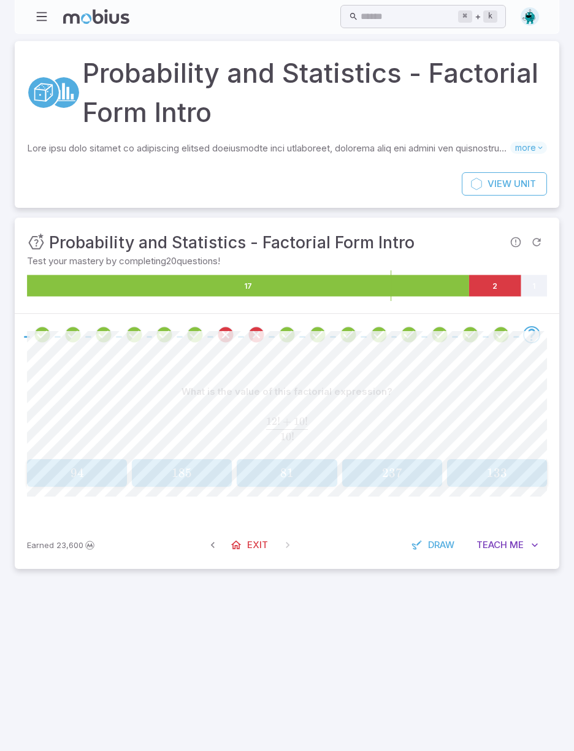
click at [503, 464] on div "133 133 133" at bounding box center [497, 473] width 92 height 18
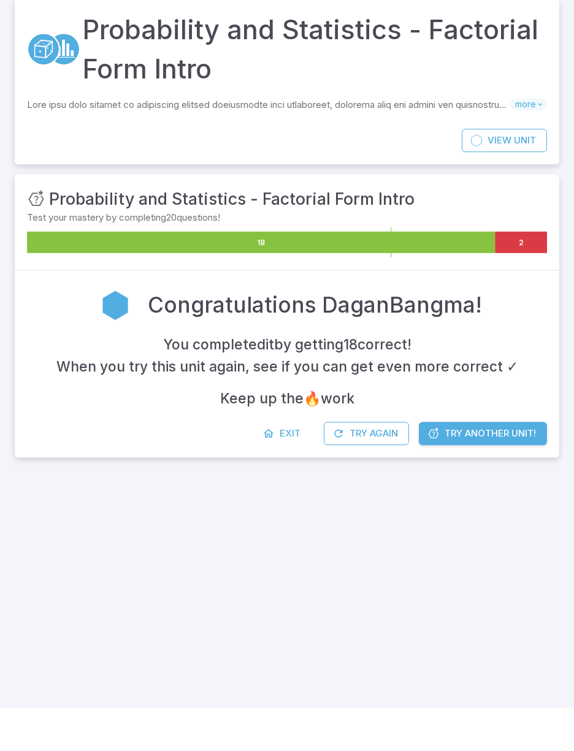
scroll to position [45, 0]
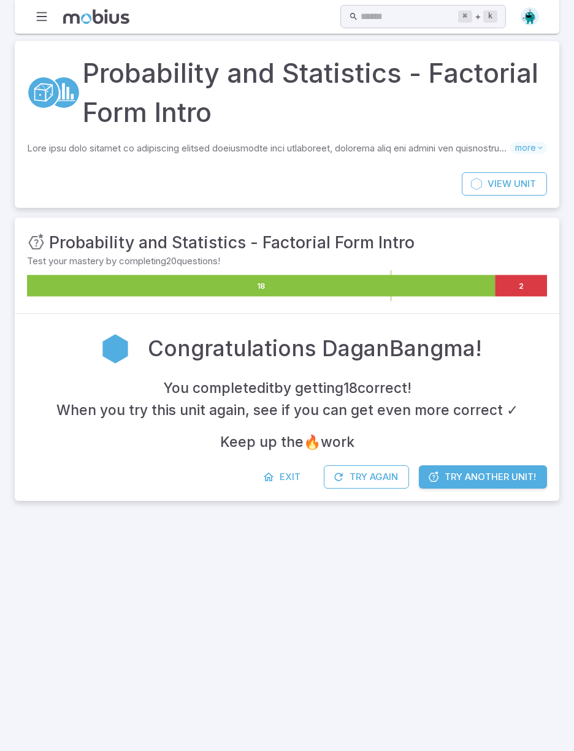
click at [493, 470] on span "Try Another Unit!" at bounding box center [489, 476] width 91 height 13
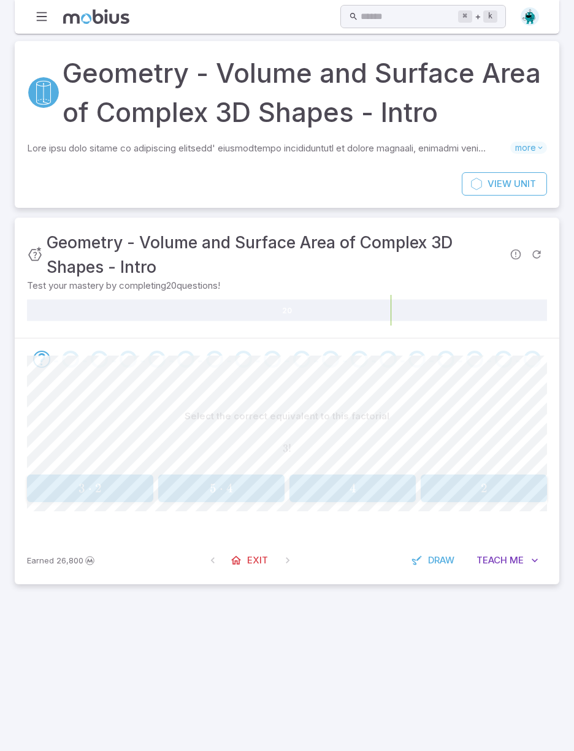
click at [75, 479] on div "3 ⋅ 2 3\cdot2 3 ⋅ 2" at bounding box center [90, 488] width 118 height 18
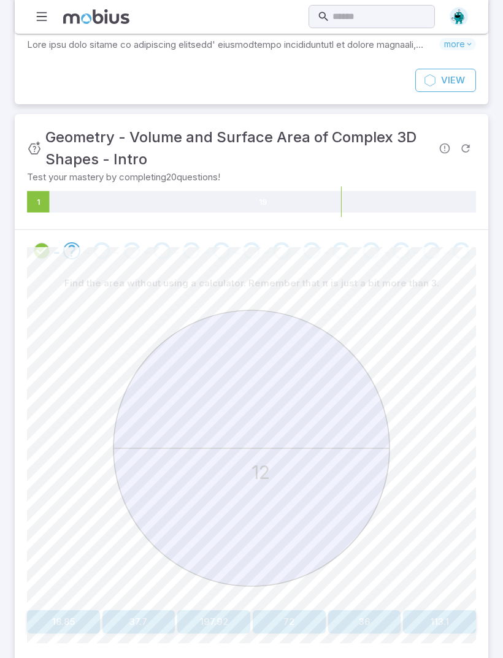
scroll to position [94, 0]
click at [428, 619] on button "113.1" at bounding box center [439, 621] width 73 height 23
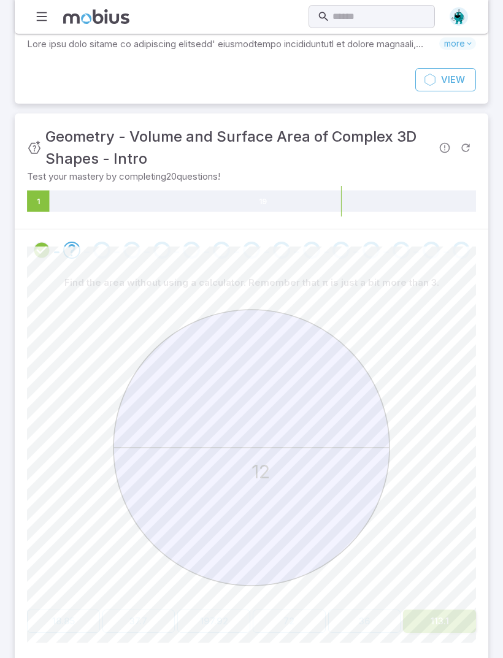
scroll to position [94, 0]
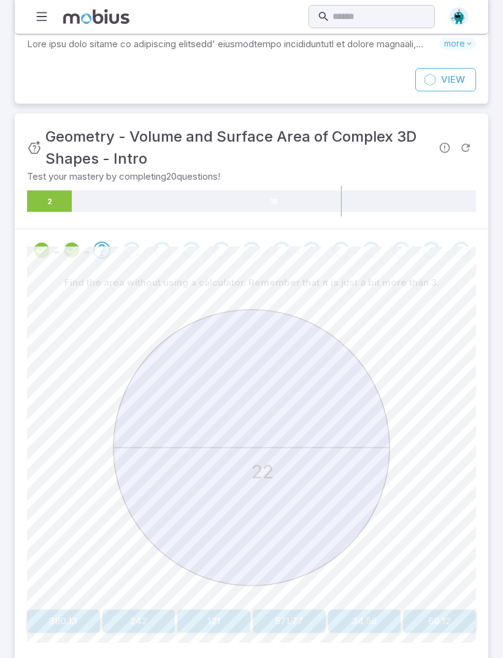
click at [78, 616] on button "380.13" at bounding box center [63, 620] width 73 height 23
click at [74, 618] on button "113.1" at bounding box center [63, 620] width 73 height 23
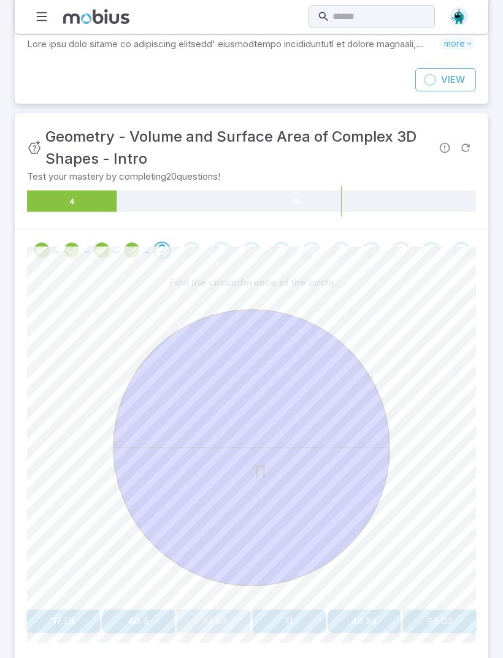
click at [202, 617] on button "34.56" at bounding box center [213, 620] width 73 height 23
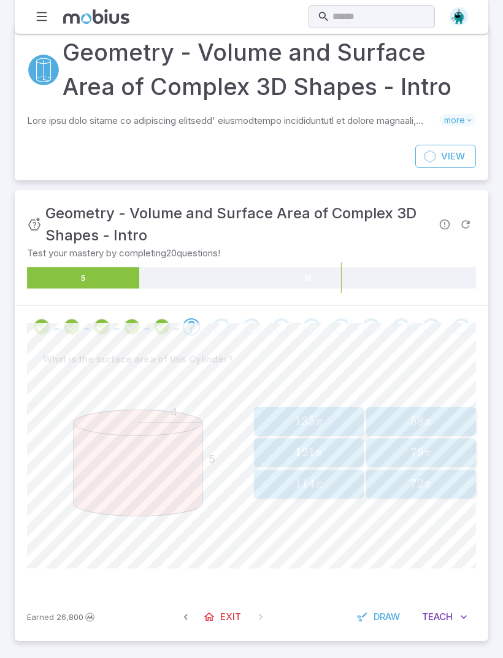
scroll to position [0, 0]
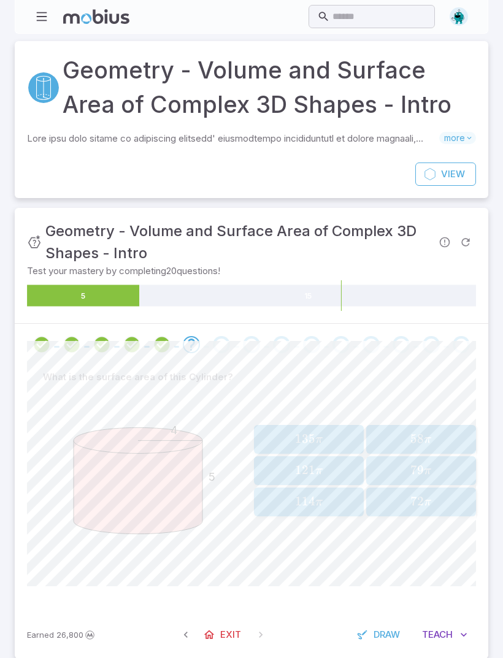
click at [226, 629] on span "Exit" at bounding box center [230, 634] width 21 height 13
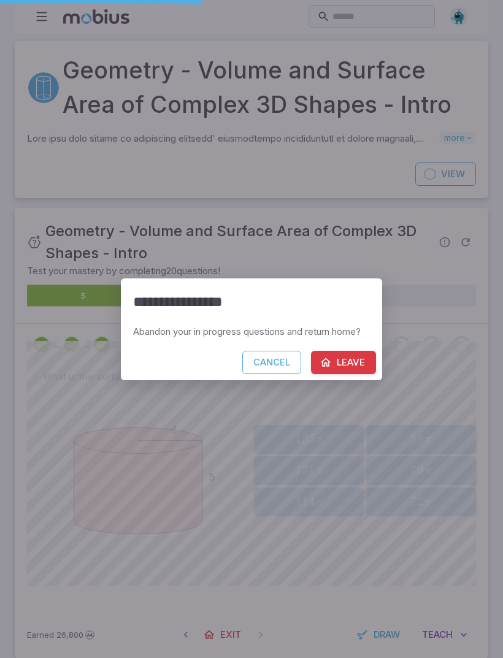
click at [348, 364] on button "Leave" at bounding box center [343, 362] width 65 height 23
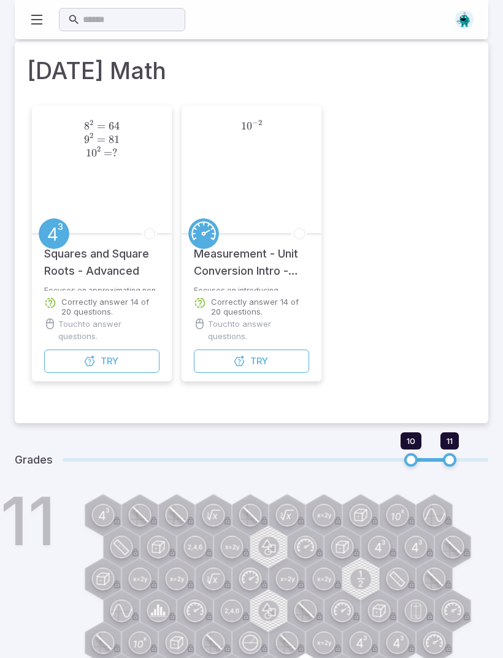
scroll to position [12, 0]
click at [130, 359] on button "Try Unit" at bounding box center [101, 360] width 115 height 23
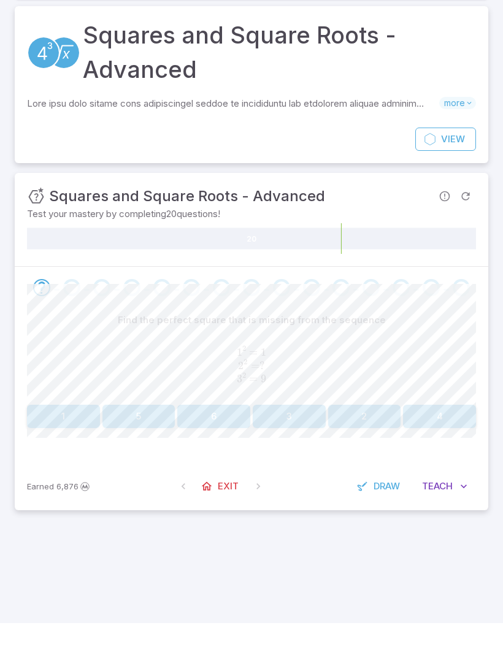
scroll to position [39, 0]
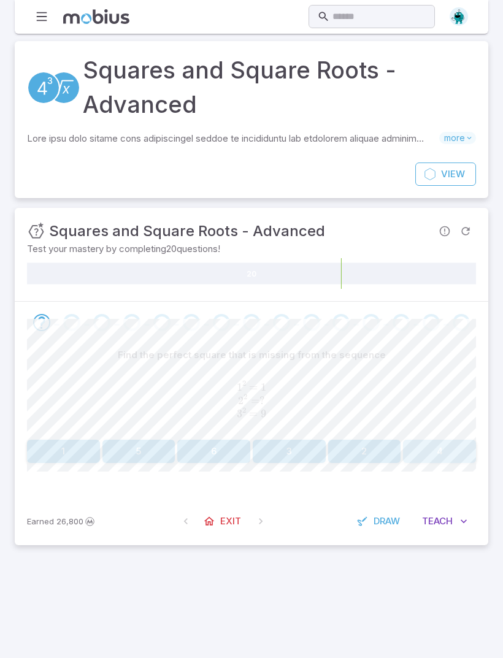
click at [451, 439] on button "4" at bounding box center [439, 450] width 73 height 23
click at [461, 438] on div "Find the perfect square that is missing from the sequence 6 2 = 36 7 2 = ? 8 2 …" at bounding box center [251, 420] width 449 height 154
click at [439, 439] on button "49" at bounding box center [439, 450] width 73 height 23
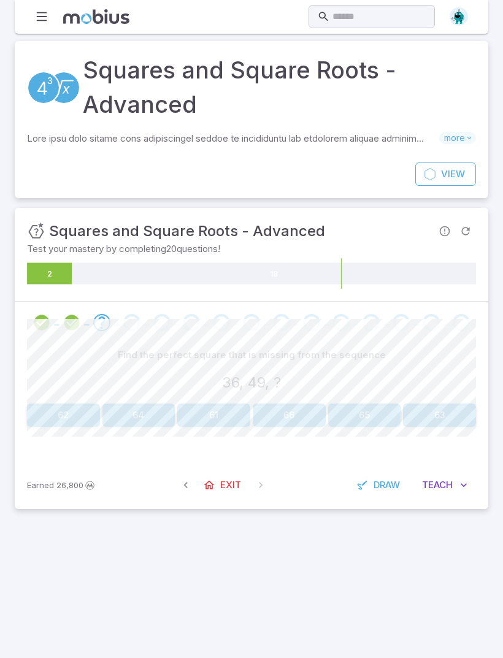
click at [137, 403] on button "64" at bounding box center [138, 414] width 73 height 23
click at [139, 403] on button "64" at bounding box center [138, 414] width 73 height 23
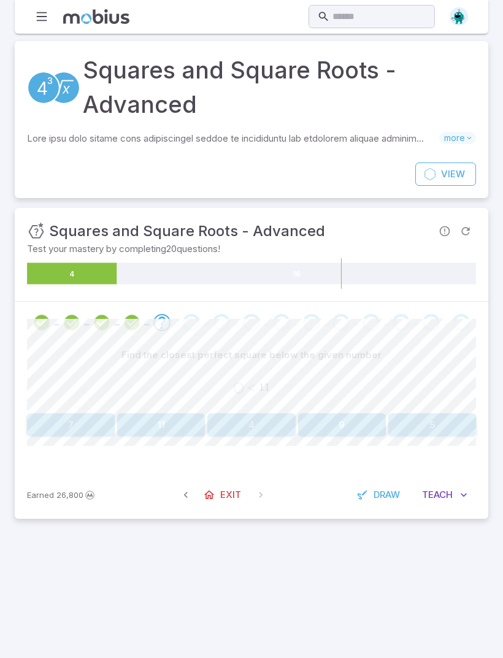
click at [253, 413] on button "4" at bounding box center [251, 424] width 88 height 23
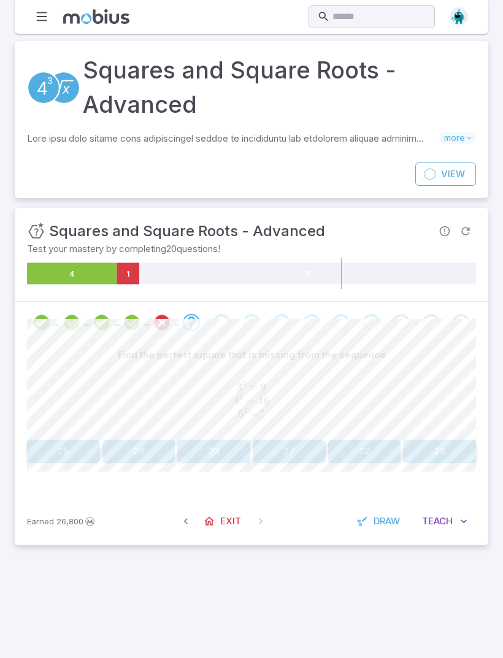
click at [57, 439] on button "25" at bounding box center [63, 450] width 73 height 23
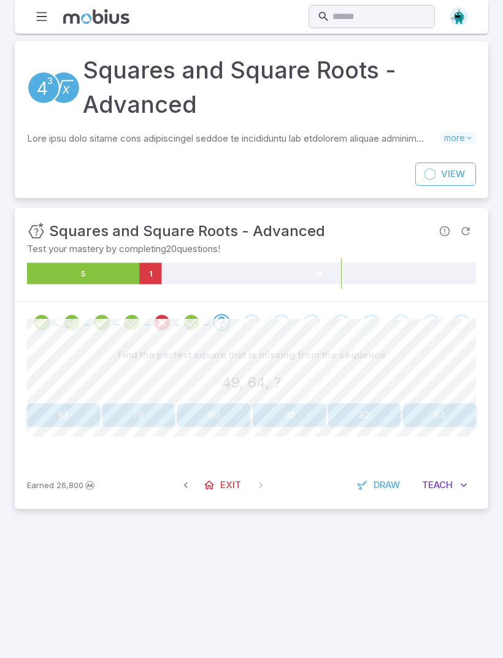
click at [287, 403] on button "81" at bounding box center [289, 414] width 73 height 23
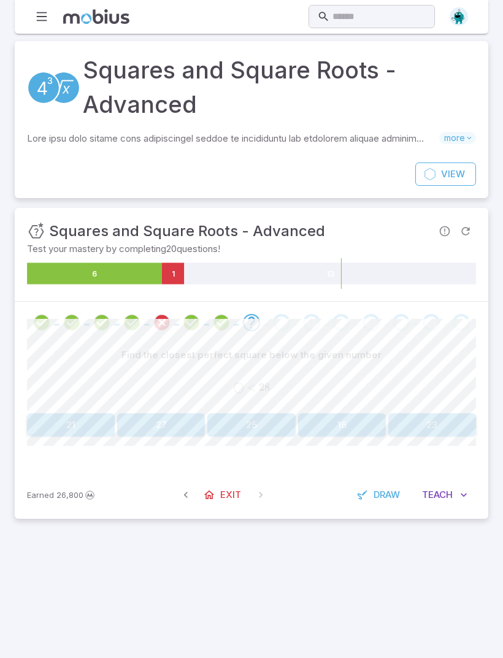
click at [161, 413] on button "27" at bounding box center [161, 424] width 88 height 23
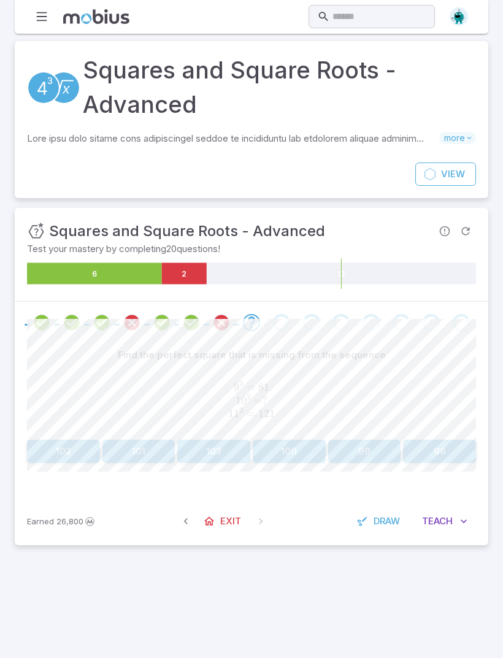
click at [283, 439] on button "100" at bounding box center [289, 450] width 73 height 23
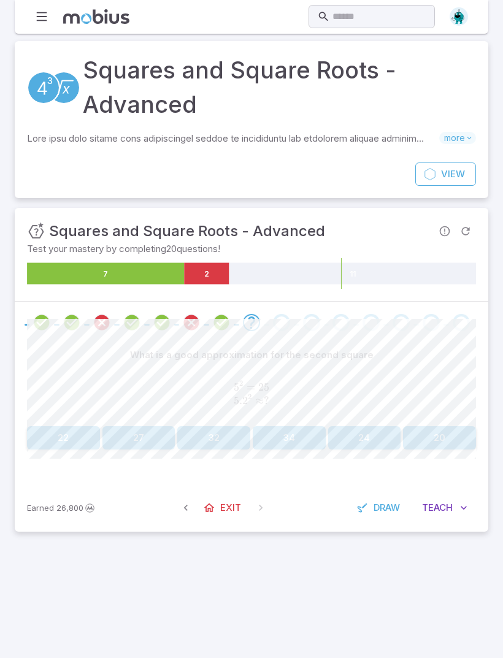
click at [134, 426] on button "27" at bounding box center [138, 437] width 73 height 23
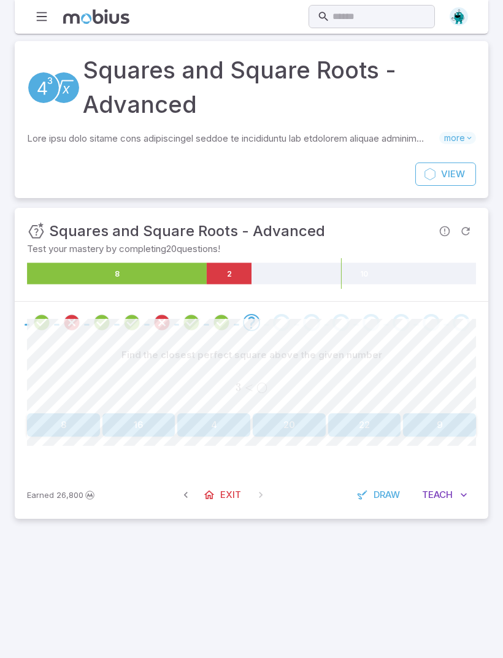
click at [444, 413] on button "9" at bounding box center [439, 424] width 73 height 23
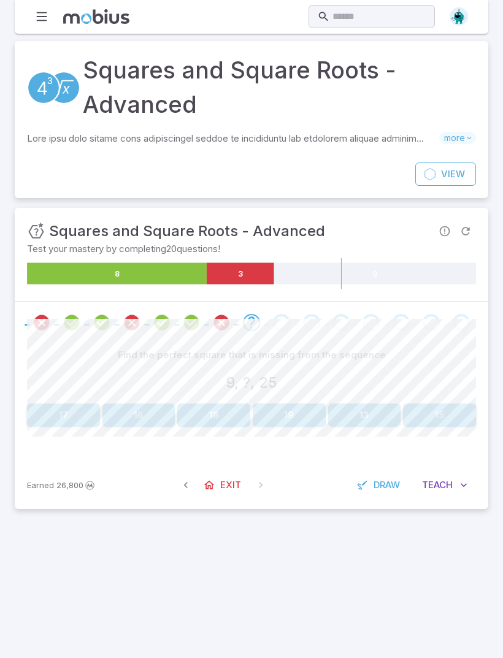
click at [132, 403] on button "16" at bounding box center [138, 414] width 73 height 23
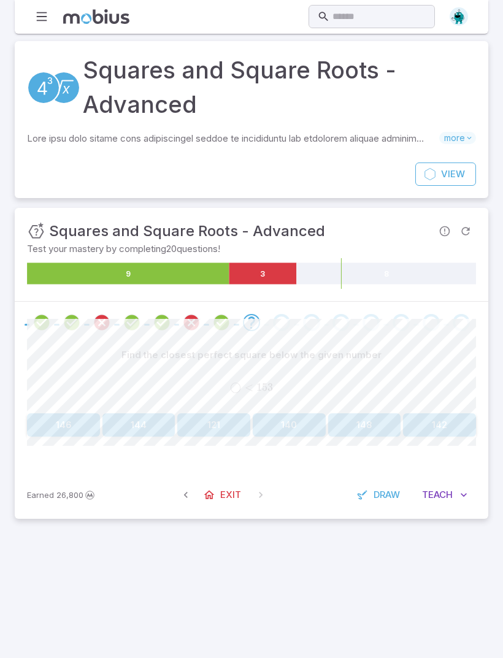
click at [146, 413] on button "144" at bounding box center [138, 424] width 73 height 23
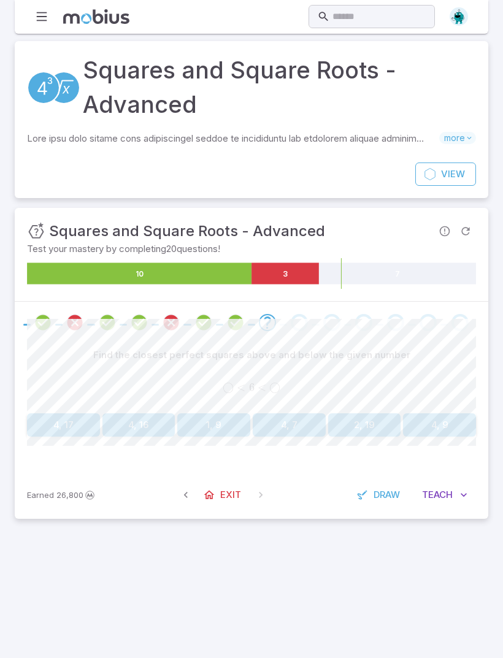
click at [441, 413] on button "4, 9" at bounding box center [439, 424] width 73 height 23
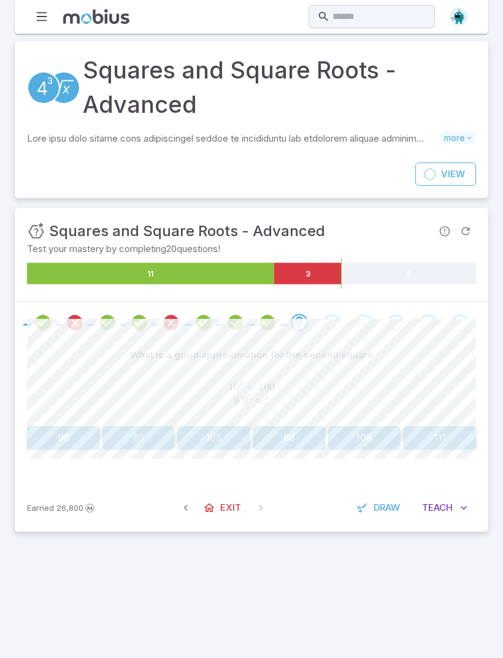
click at [63, 426] on button "98" at bounding box center [63, 437] width 73 height 23
click at [436, 428] on button "11.9" at bounding box center [439, 439] width 73 height 23
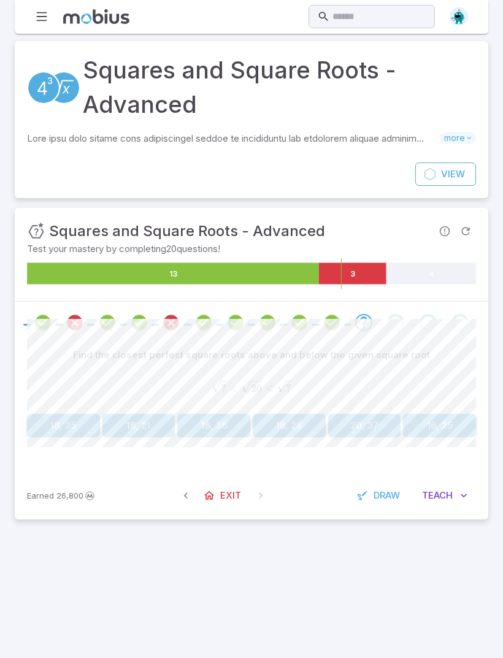
click at [439, 414] on button "16, 25" at bounding box center [439, 425] width 73 height 23
click at [428, 413] on button "49" at bounding box center [439, 424] width 73 height 23
click at [77, 413] on button "121, 144" at bounding box center [63, 424] width 73 height 23
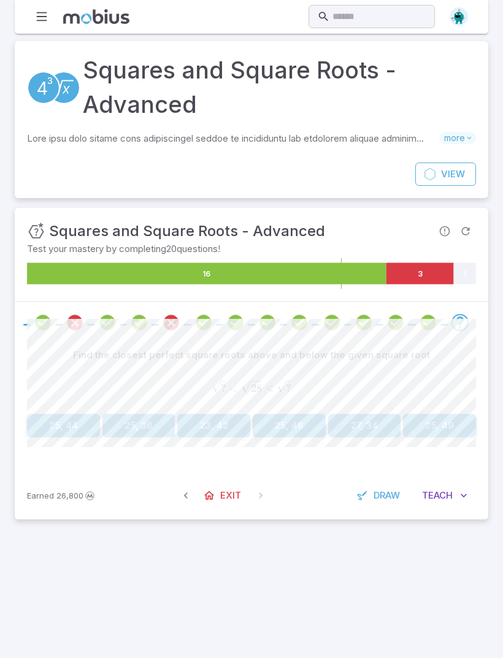
click at [132, 414] on button "25, 36" at bounding box center [138, 425] width 73 height 23
